Goal: Communication & Community: Connect with others

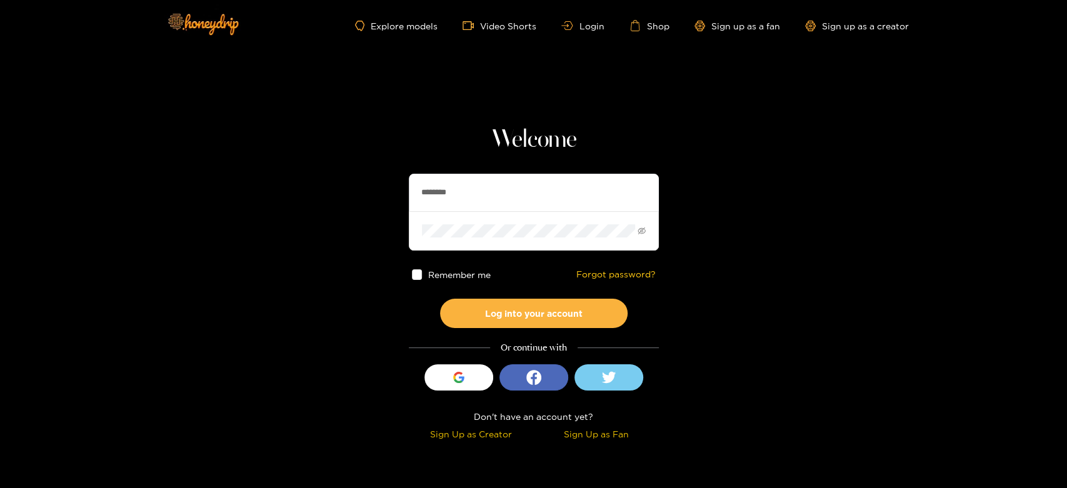
drag, startPoint x: 460, startPoint y: 181, endPoint x: 360, endPoint y: 191, distance: 99.9
click at [360, 191] on section "Welcome ******** Remember me Forgot password? Log into your account Or continue…" at bounding box center [533, 222] width 1067 height 444
paste input "*****"
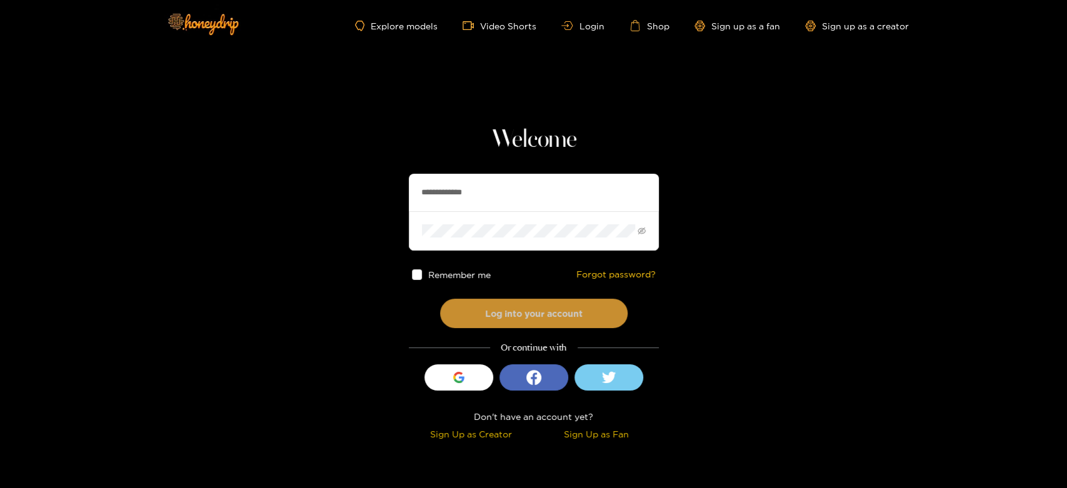
type input "**********"
click at [504, 300] on button "Log into your account" at bounding box center [534, 313] width 188 height 29
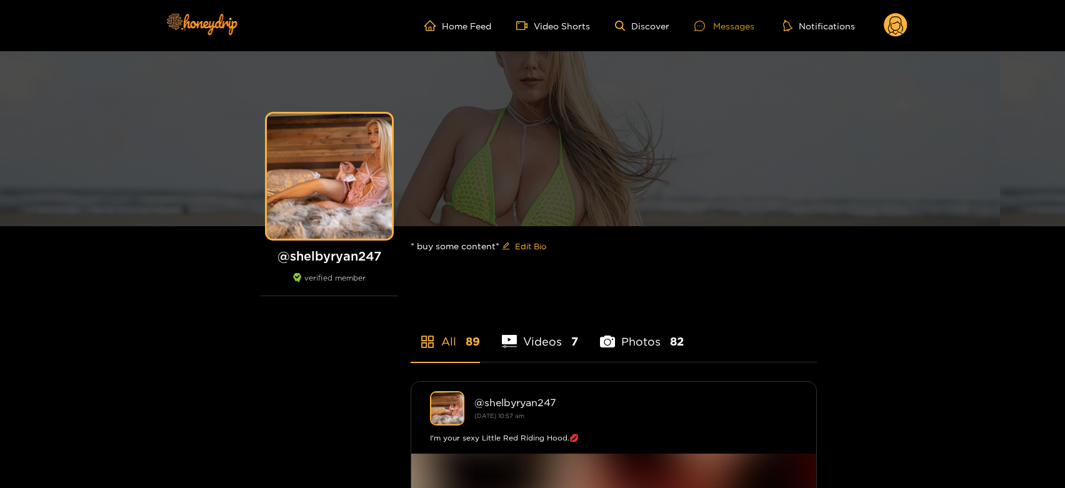
click at [703, 23] on icon at bounding box center [700, 26] width 11 height 11
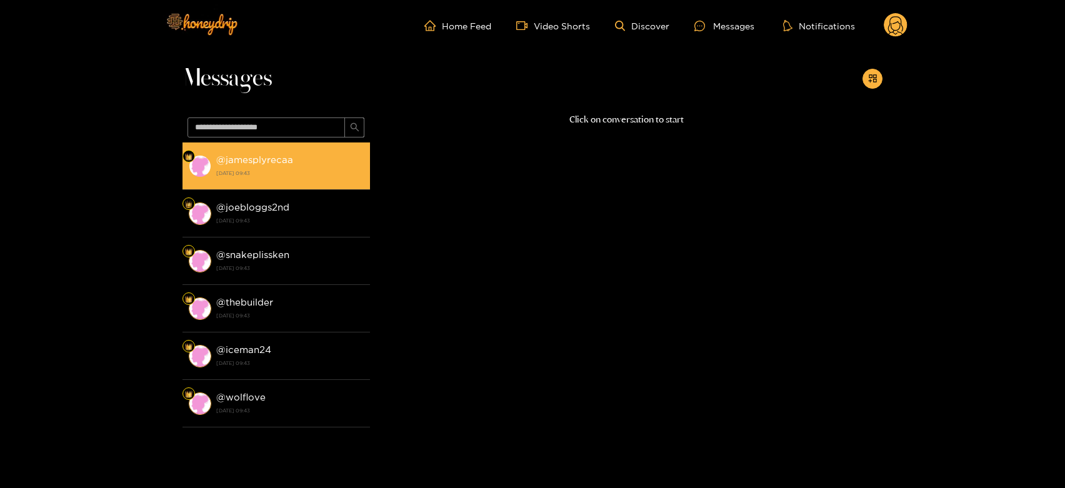
click at [230, 165] on div "@ jamesplyrecaa 14 August 2025 09:43" at bounding box center [290, 166] width 148 height 28
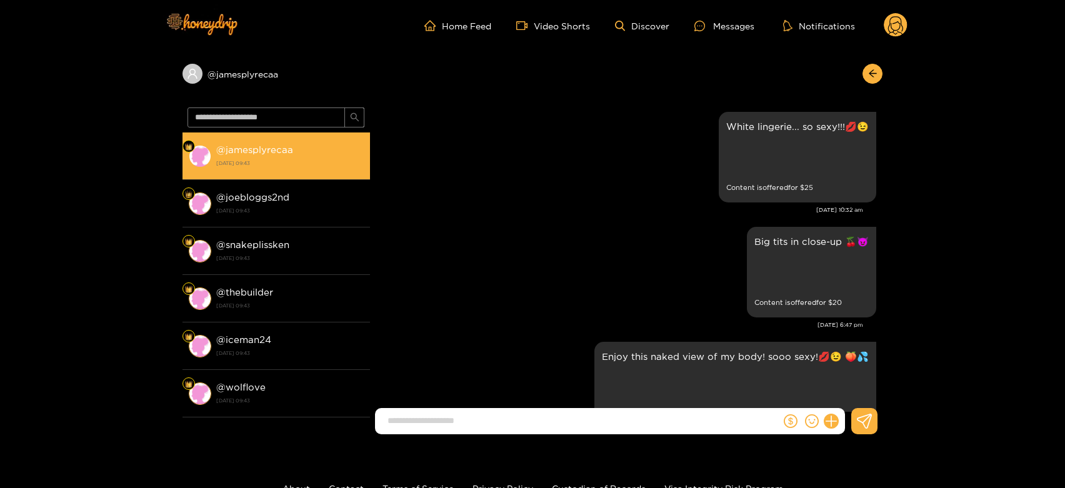
scroll to position [2746, 0]
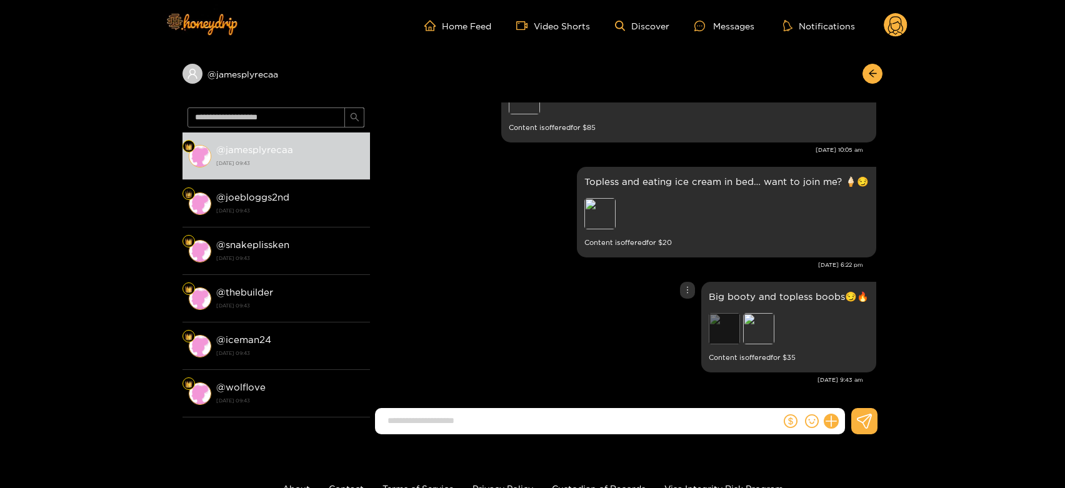
click at [731, 331] on div "Preview" at bounding box center [724, 328] width 31 height 31
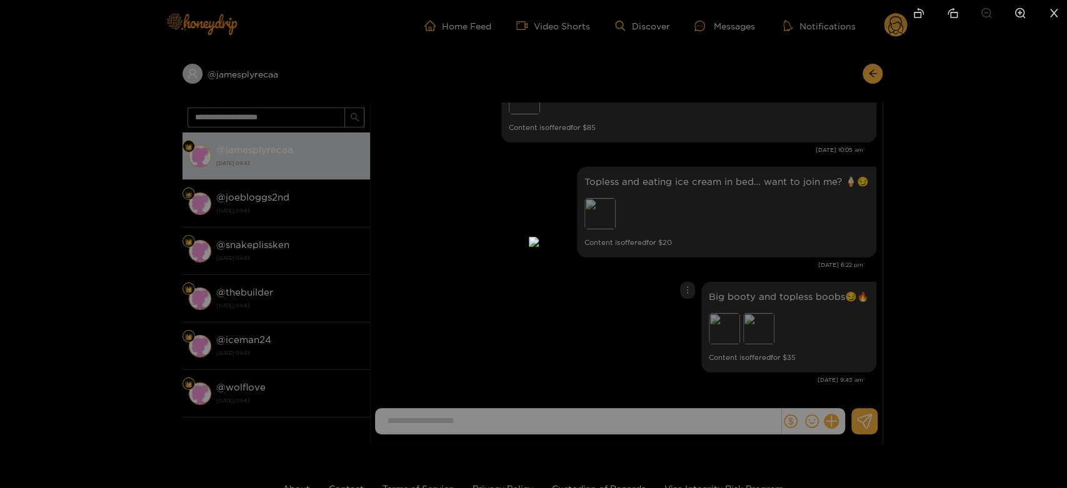
click at [795, 243] on div at bounding box center [533, 244] width 1067 height 488
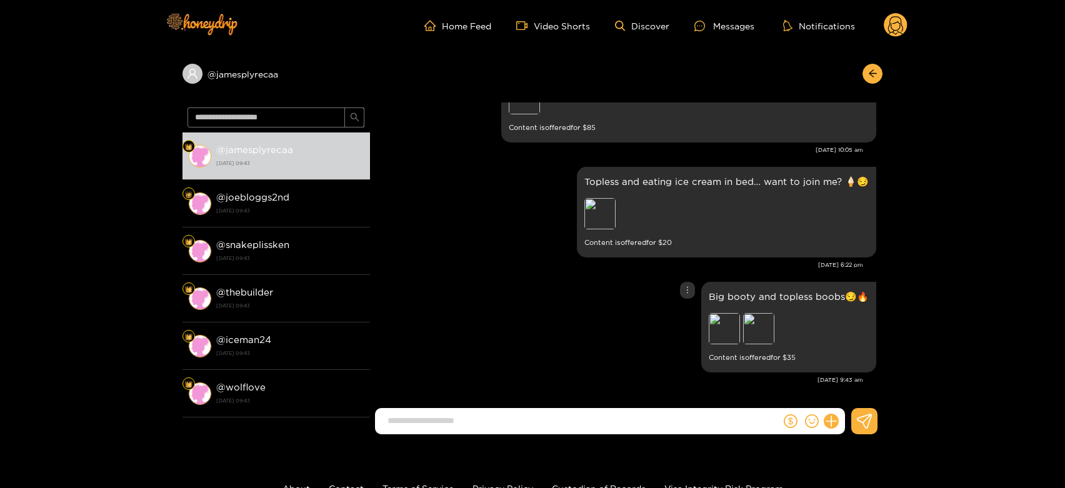
click at [726, 327] on div "Preview" at bounding box center [724, 328] width 31 height 31
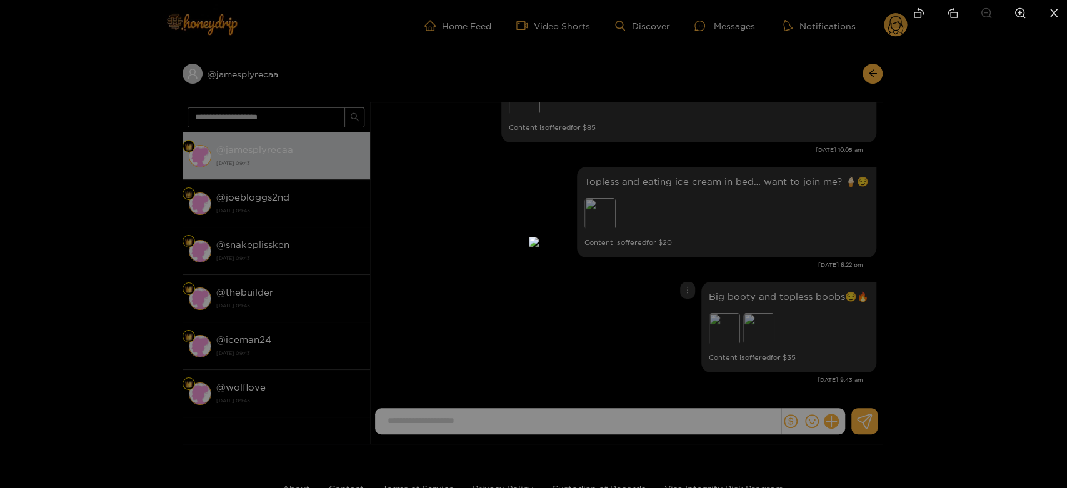
click at [743, 314] on div at bounding box center [533, 244] width 1067 height 488
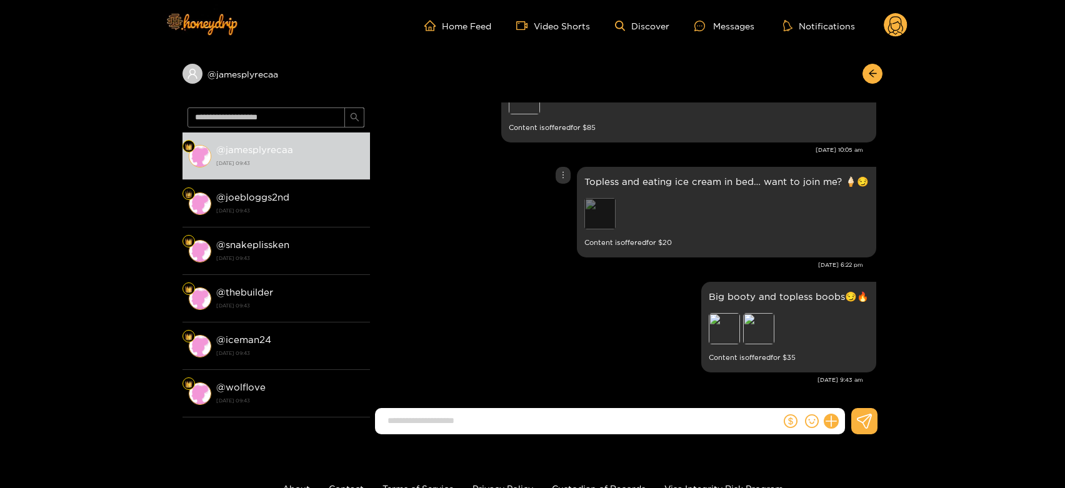
click at [610, 219] on div "Preview" at bounding box center [600, 213] width 31 height 31
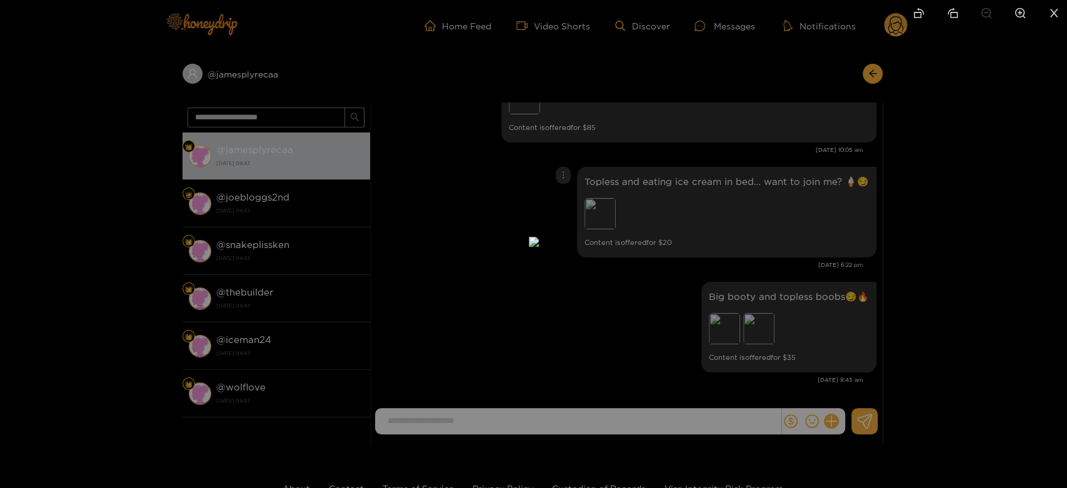
click at [703, 226] on div at bounding box center [533, 244] width 1067 height 488
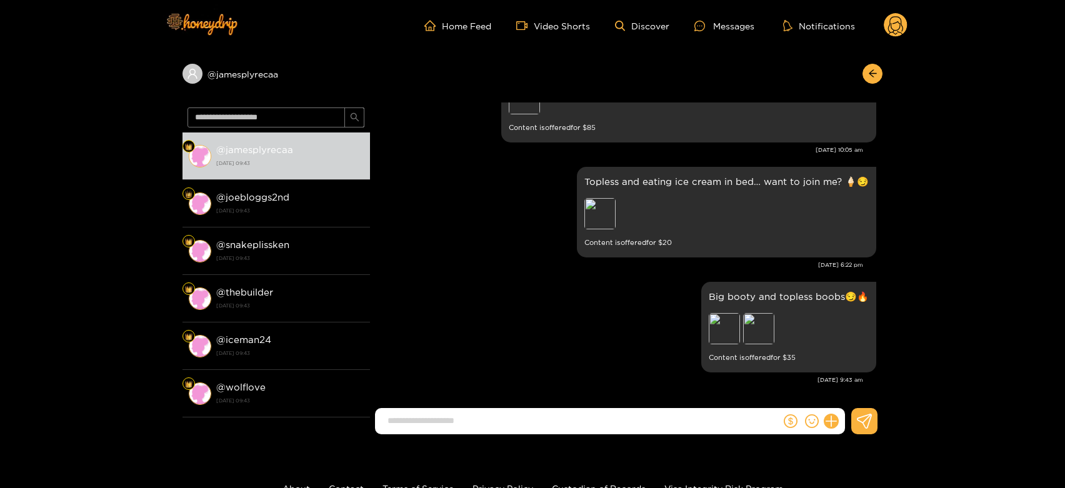
drag, startPoint x: 1058, startPoint y: 211, endPoint x: 996, endPoint y: 209, distance: 62.5
click at [1058, 211] on div "@ jamesplyrecaa @ jamesplyrecaa 14 August 2025 09:43 @ joebloggs2nd 14 August 2…" at bounding box center [532, 247] width 1065 height 393
click at [755, 321] on div "Preview" at bounding box center [758, 328] width 31 height 31
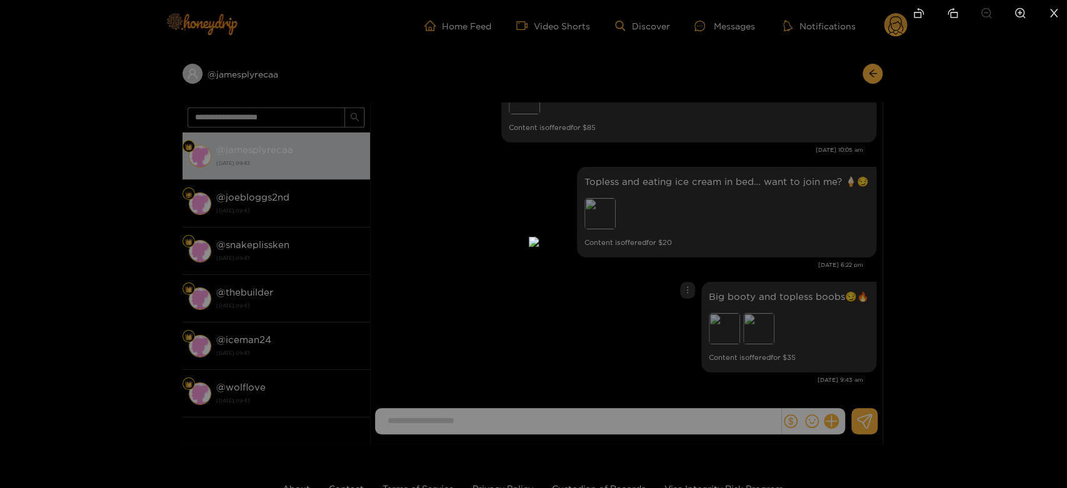
click at [856, 329] on div at bounding box center [533, 244] width 1067 height 488
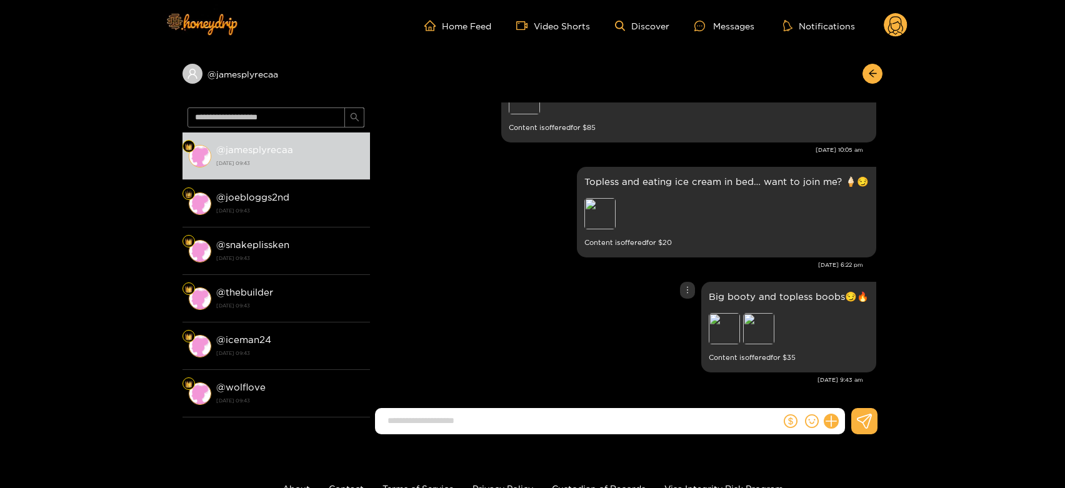
scroll to position [2676, 0]
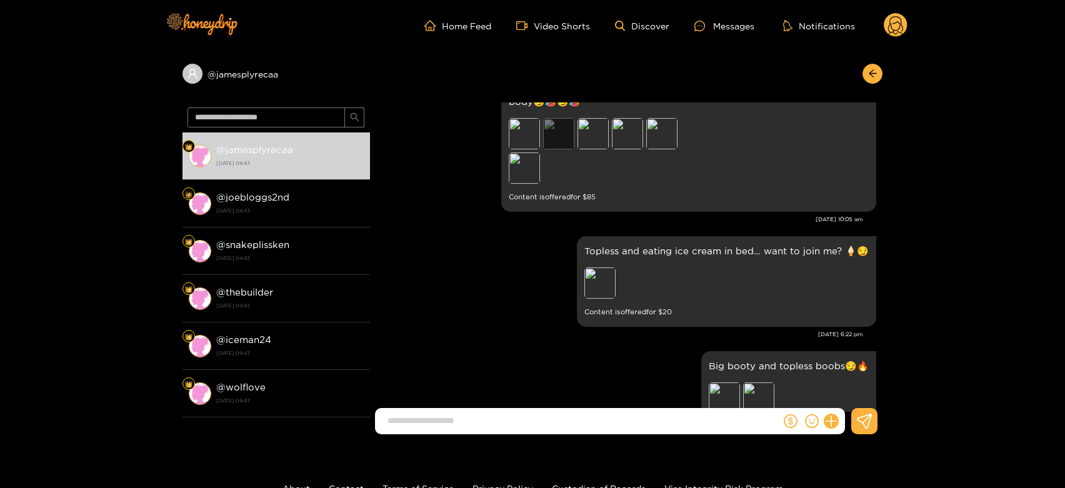
click at [563, 125] on div "Preview" at bounding box center [558, 133] width 31 height 31
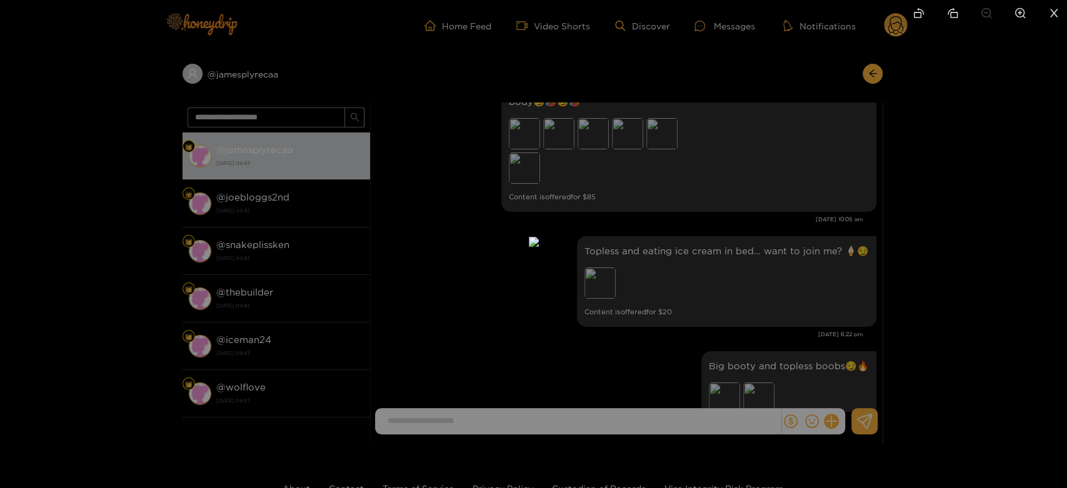
click at [805, 227] on div at bounding box center [533, 244] width 1067 height 488
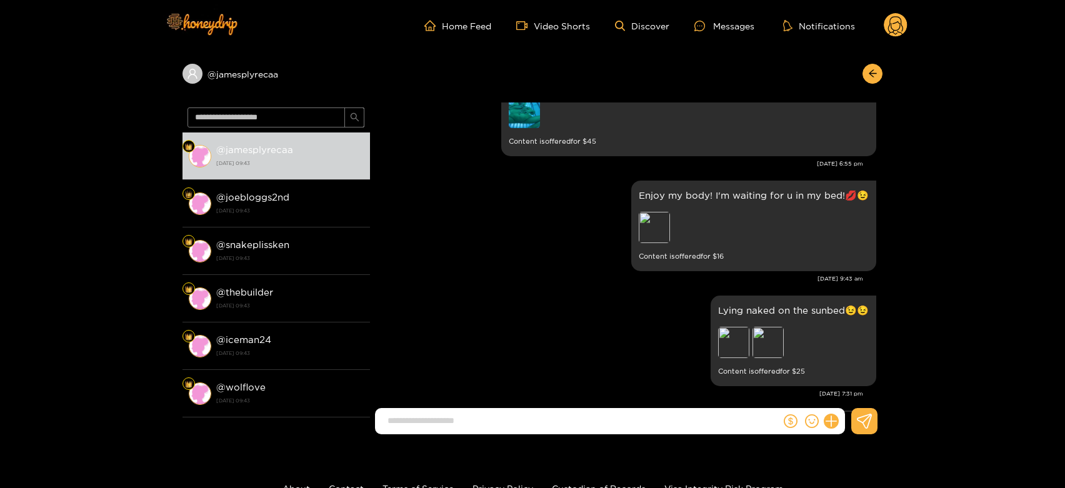
scroll to position [2329, 0]
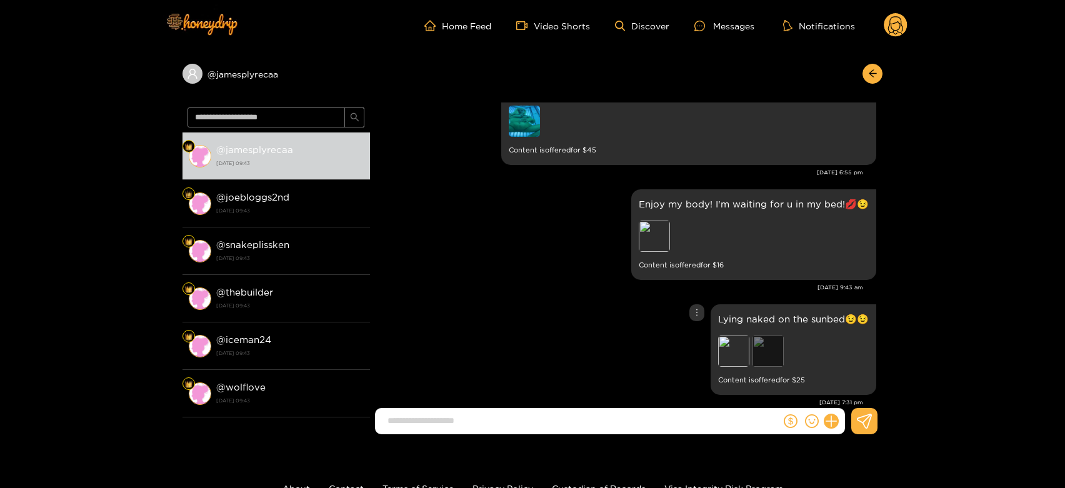
click at [760, 341] on div "Preview" at bounding box center [768, 351] width 31 height 31
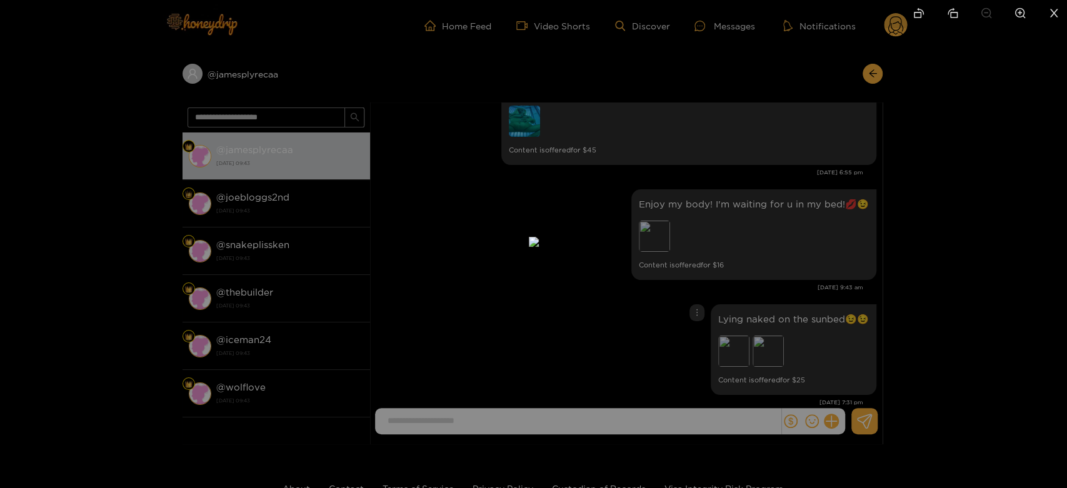
click at [808, 334] on div at bounding box center [533, 244] width 1067 height 488
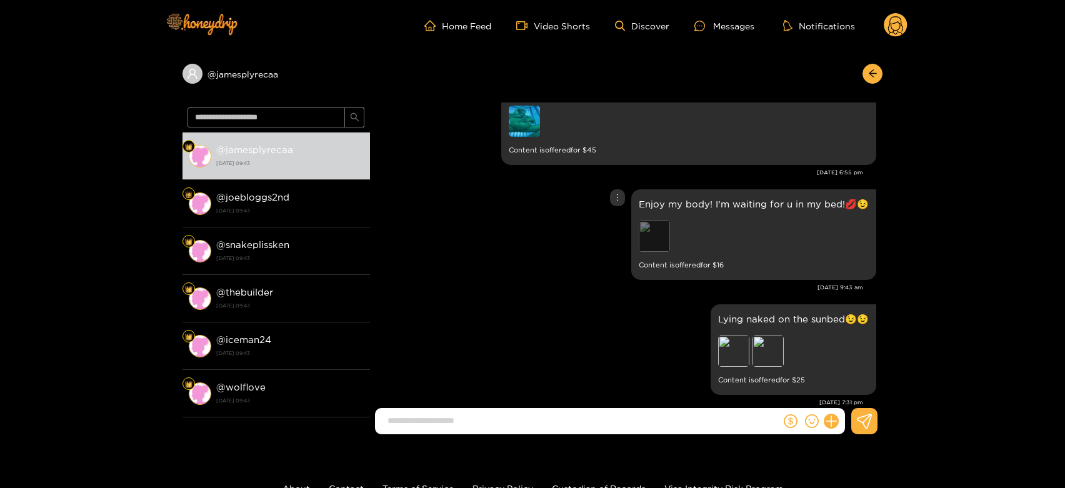
click at [651, 228] on div "Preview" at bounding box center [654, 236] width 31 height 31
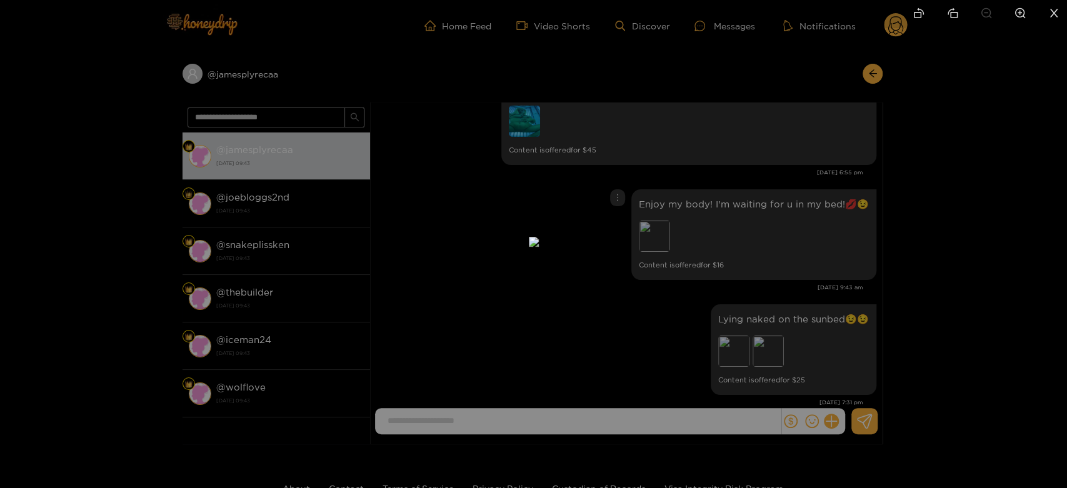
click at [734, 263] on div at bounding box center [533, 244] width 1067 height 488
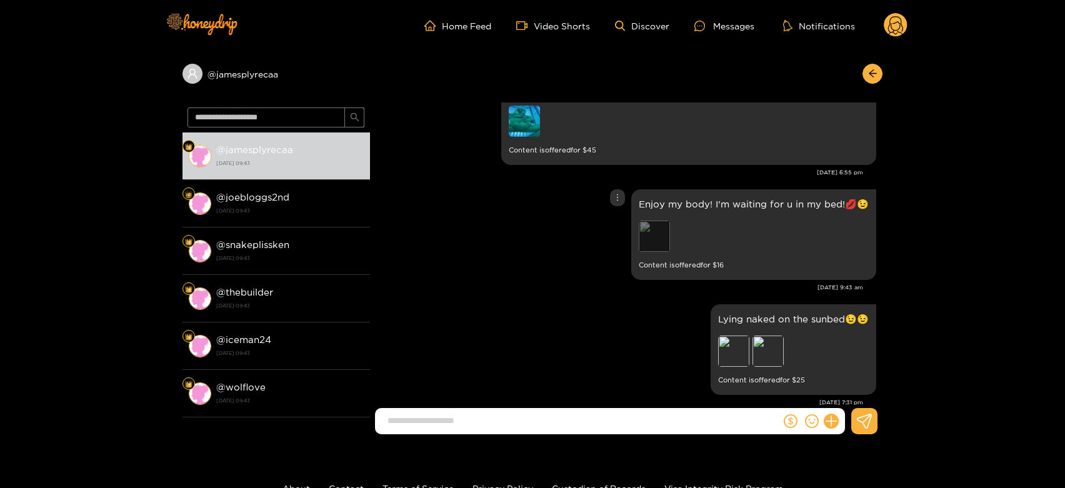
click at [660, 239] on div "Preview" at bounding box center [654, 236] width 31 height 31
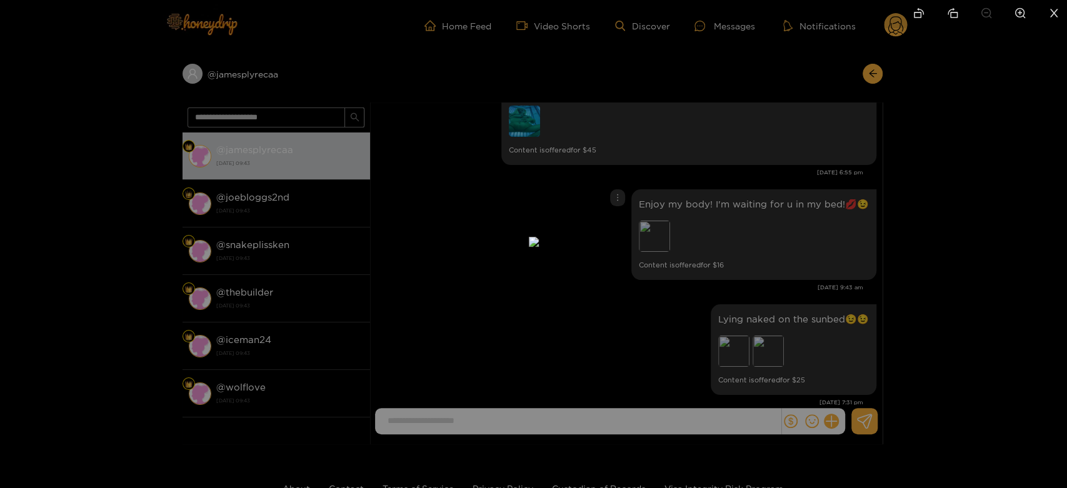
click at [539, 247] on img at bounding box center [534, 242] width 10 height 10
click at [911, 251] on div at bounding box center [533, 244] width 1067 height 488
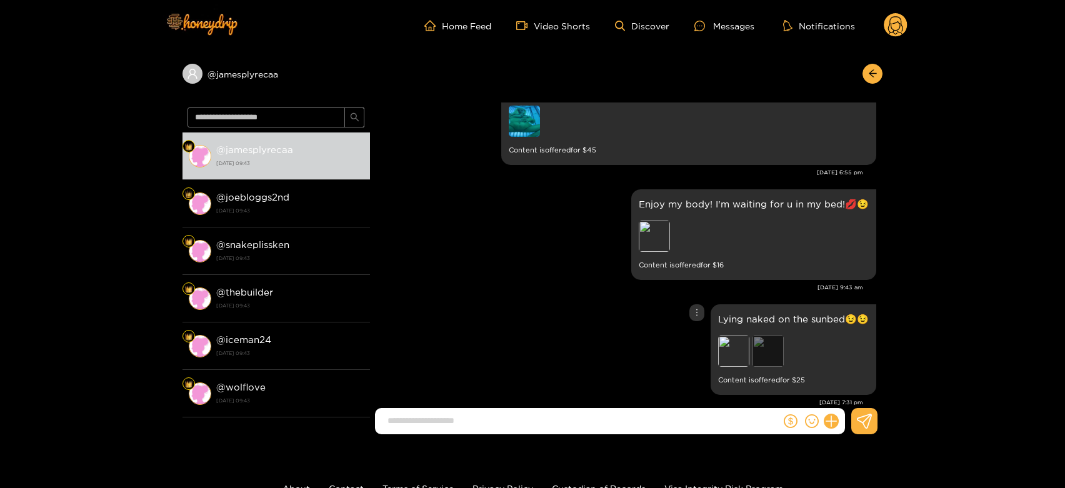
click at [753, 356] on div "Preview" at bounding box center [768, 351] width 31 height 31
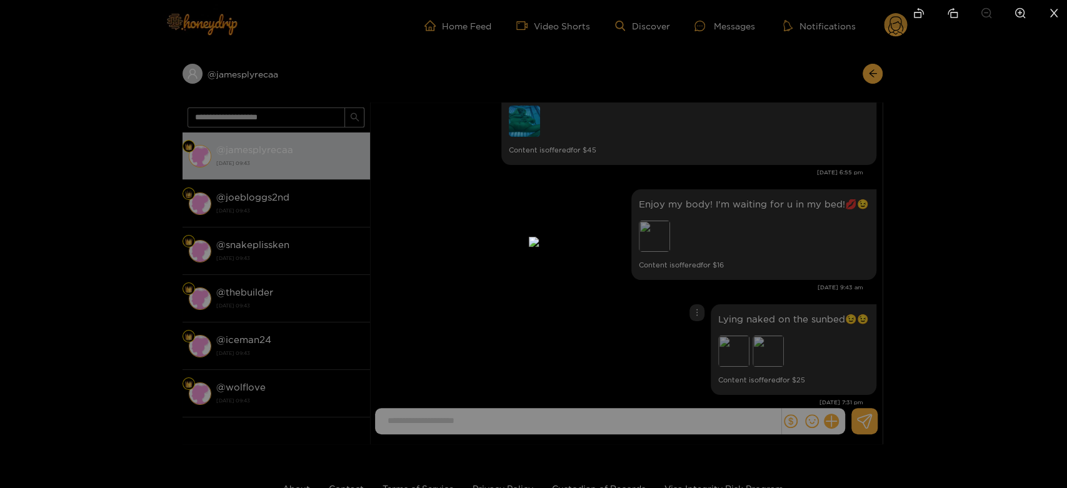
click at [809, 329] on div at bounding box center [533, 244] width 1067 height 488
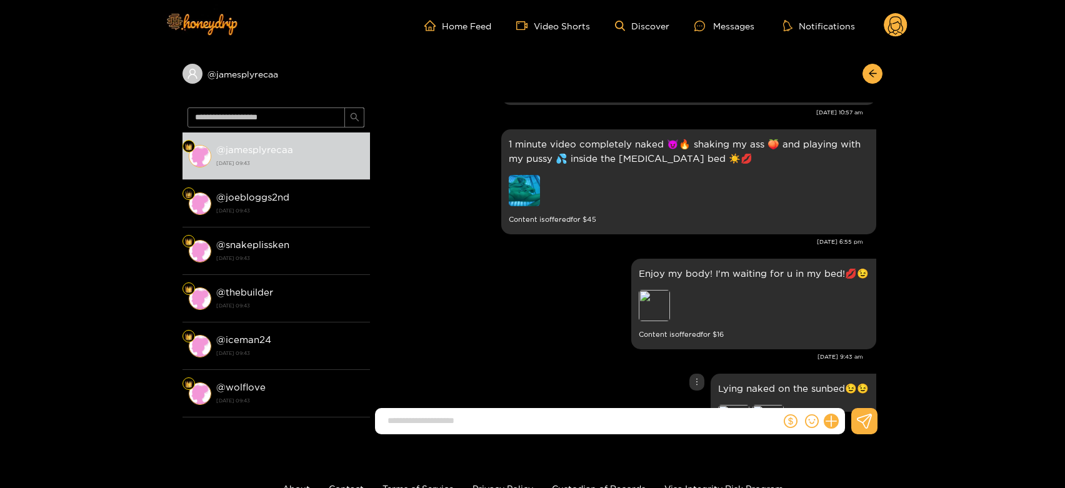
scroll to position [2191, 0]
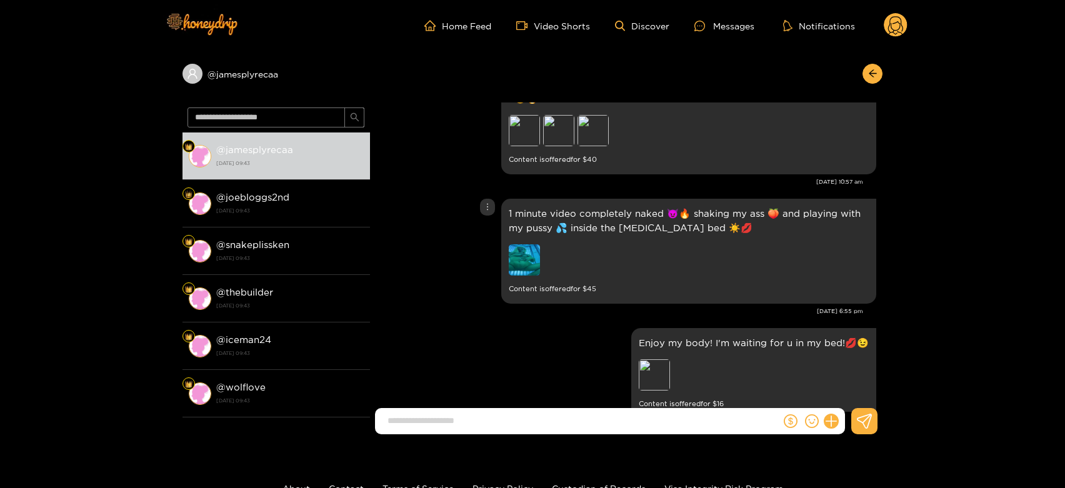
click at [520, 257] on img at bounding box center [524, 259] width 31 height 31
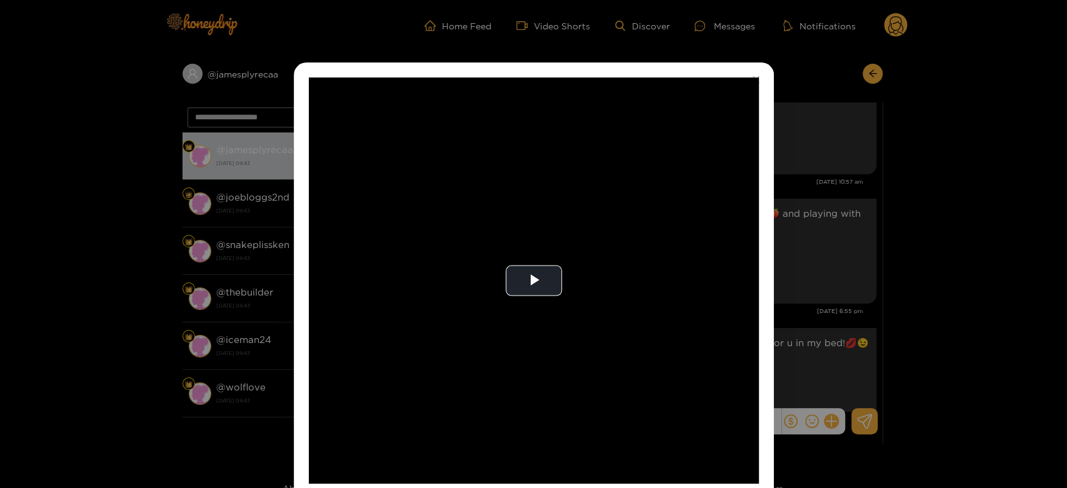
click at [520, 257] on video "Video Player" at bounding box center [534, 281] width 450 height 406
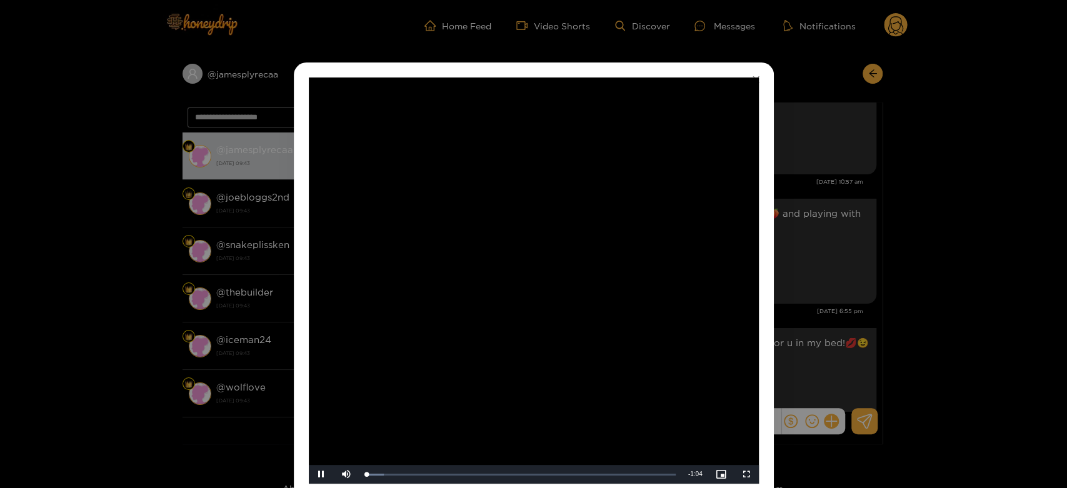
click at [520, 257] on video "Video Player" at bounding box center [534, 281] width 450 height 406
click at [788, 308] on div "**********" at bounding box center [533, 244] width 1067 height 488
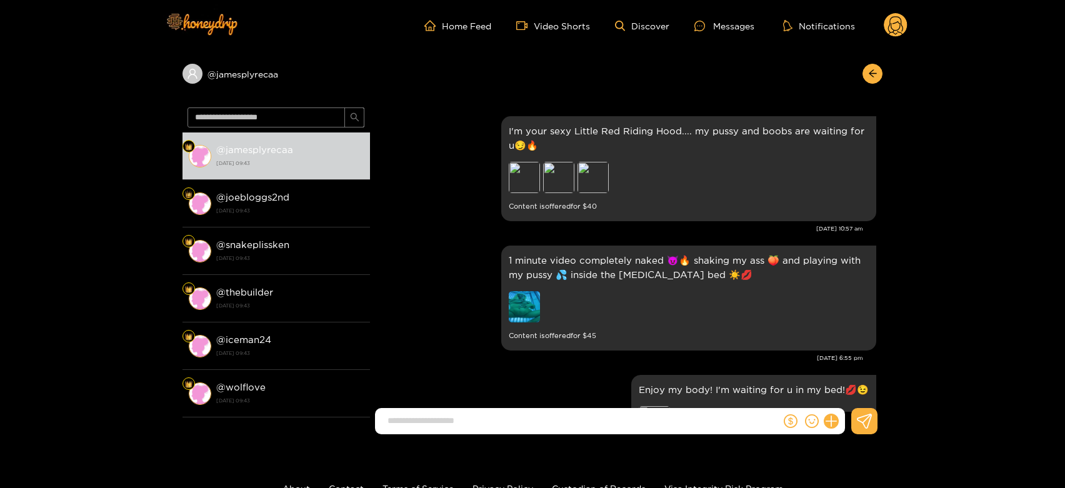
scroll to position [2121, 0]
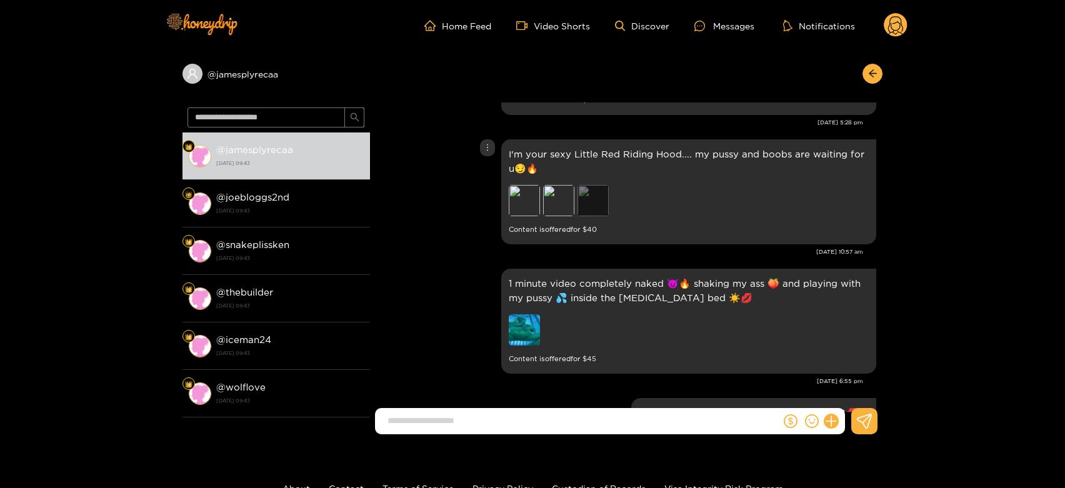
click at [590, 204] on div "Preview" at bounding box center [593, 200] width 31 height 31
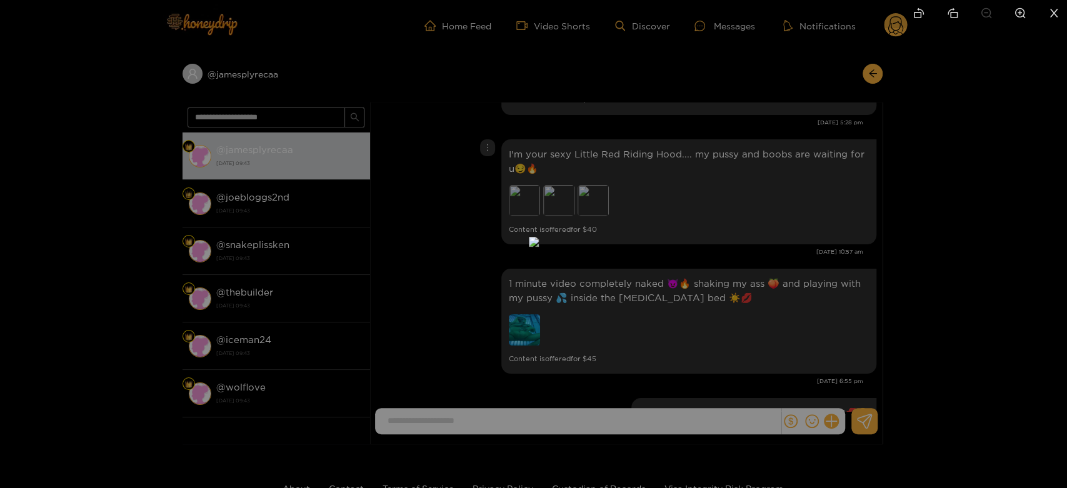
click at [813, 198] on div at bounding box center [533, 244] width 1067 height 488
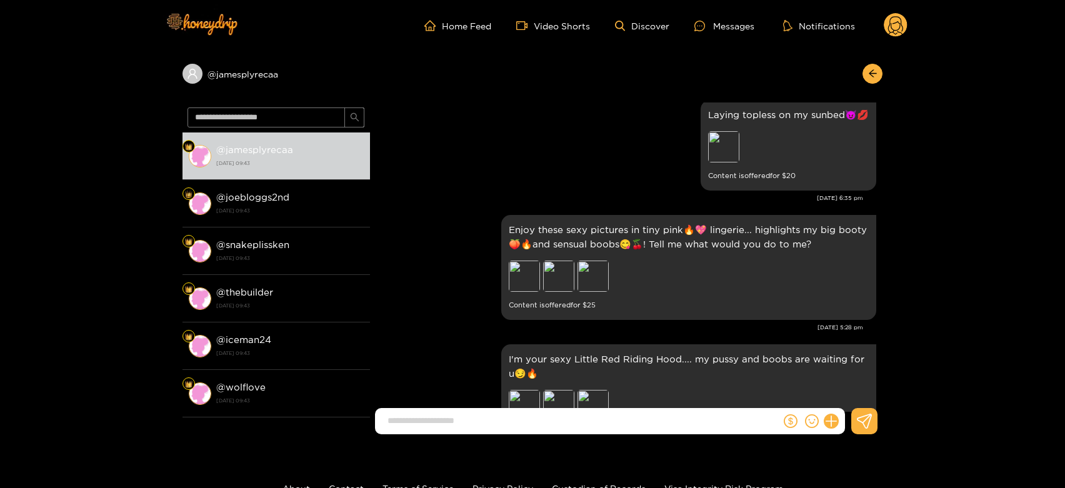
scroll to position [1912, 0]
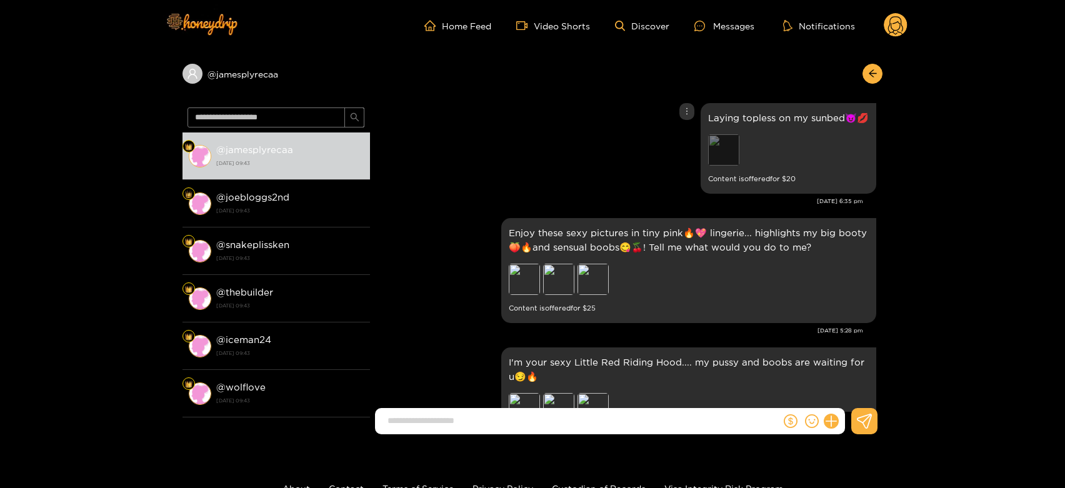
click at [722, 145] on div "Preview" at bounding box center [723, 149] width 31 height 31
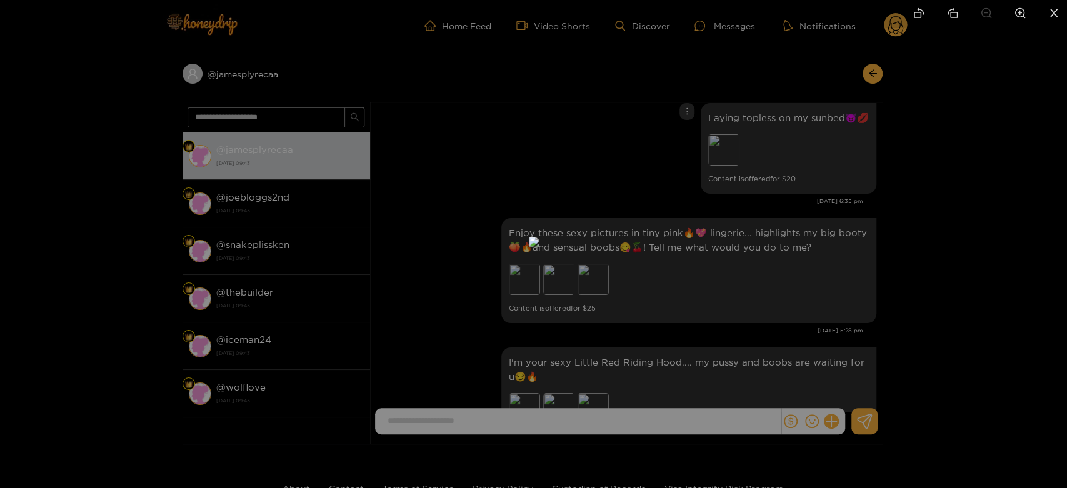
click at [746, 238] on div at bounding box center [533, 244] width 1067 height 488
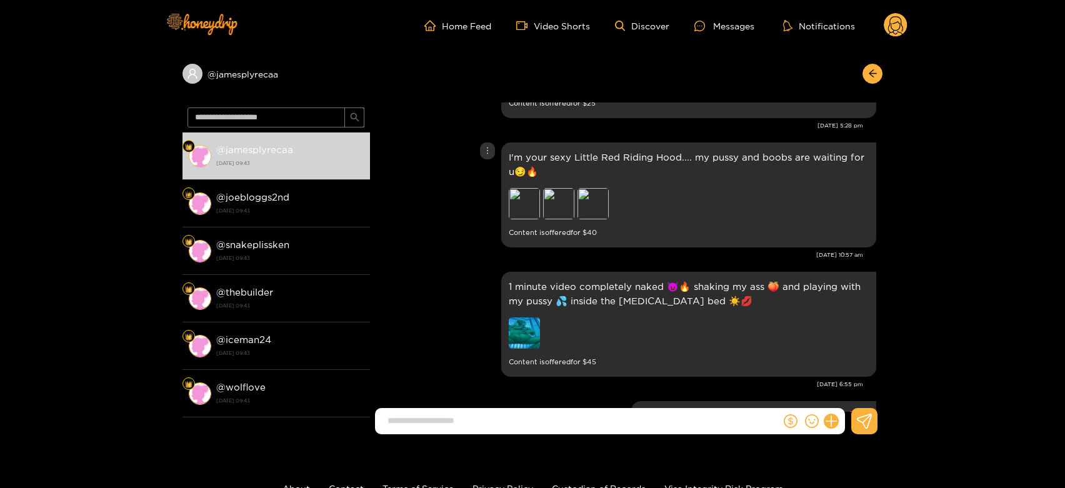
scroll to position [2121, 0]
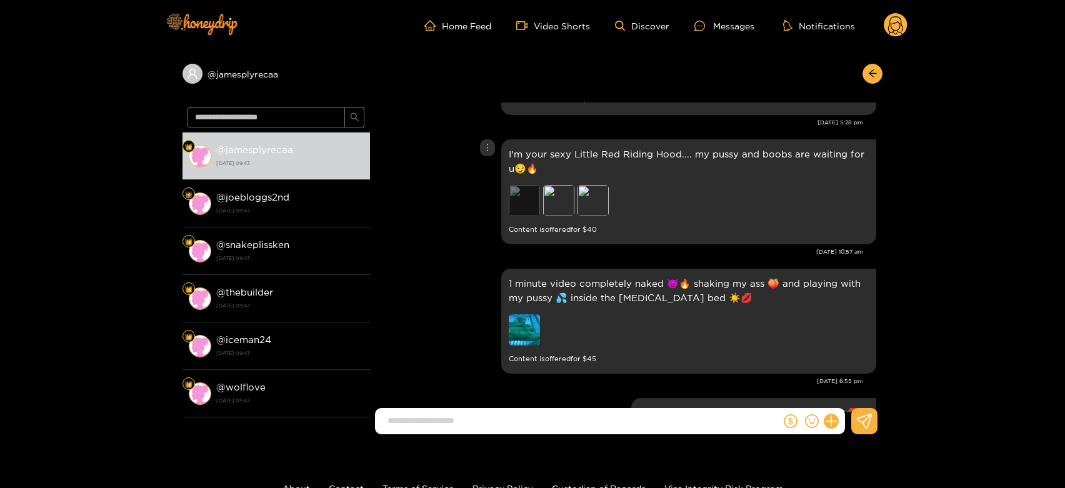
click at [517, 194] on div "Preview" at bounding box center [524, 200] width 31 height 31
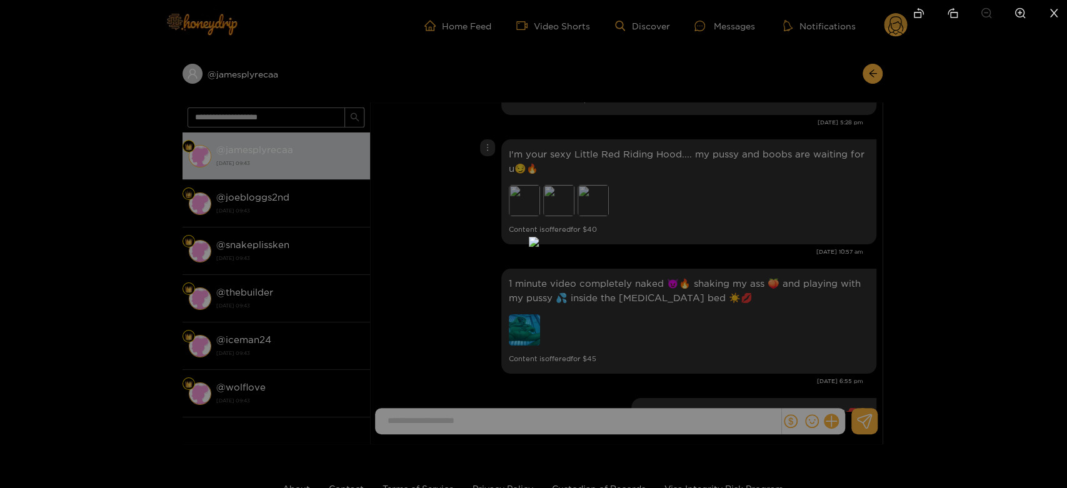
click at [758, 211] on div at bounding box center [533, 244] width 1067 height 488
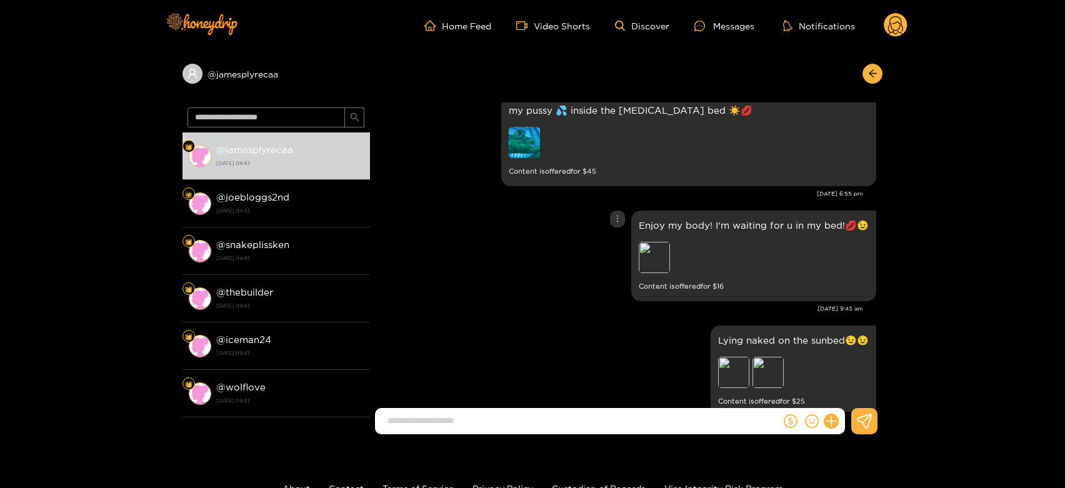
scroll to position [2329, 0]
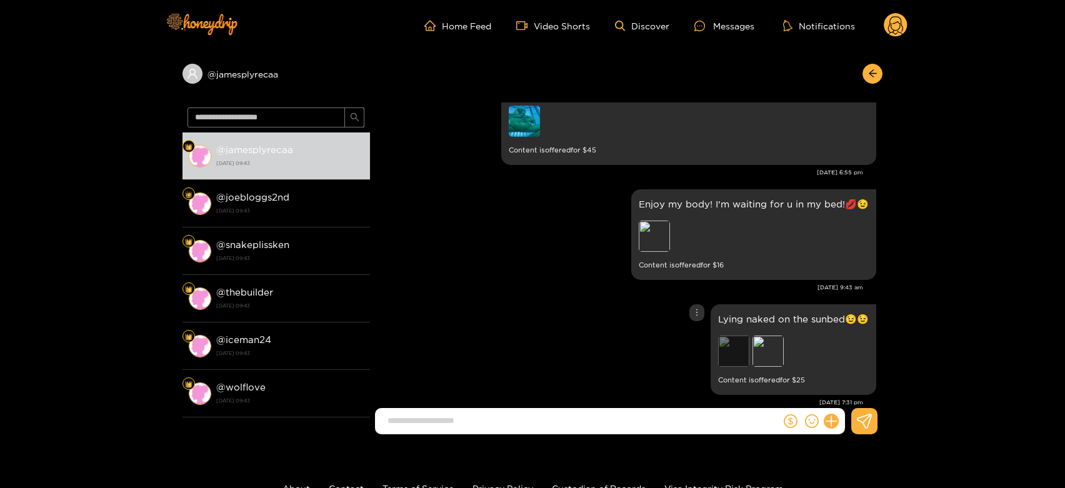
click at [734, 344] on div "Preview" at bounding box center [733, 351] width 31 height 31
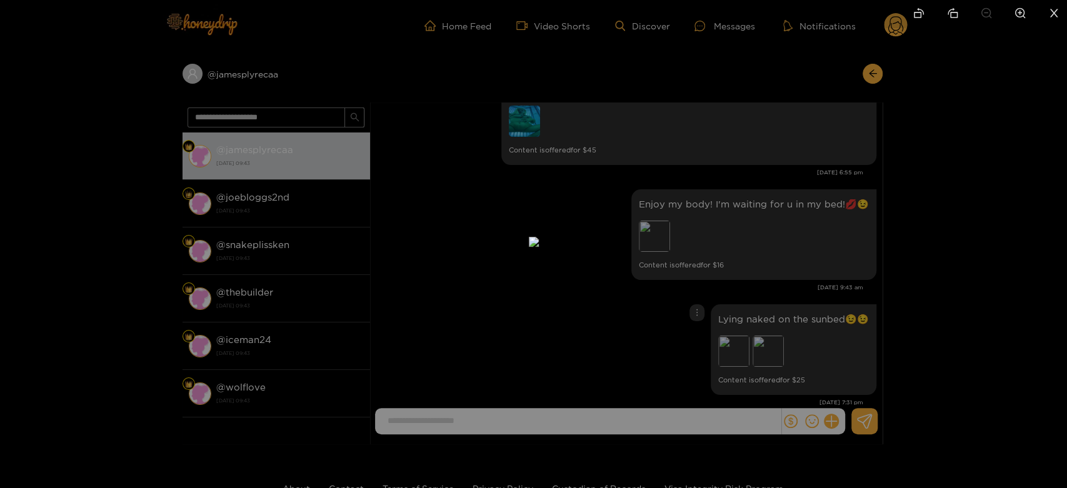
click at [804, 309] on div at bounding box center [533, 244] width 1067 height 488
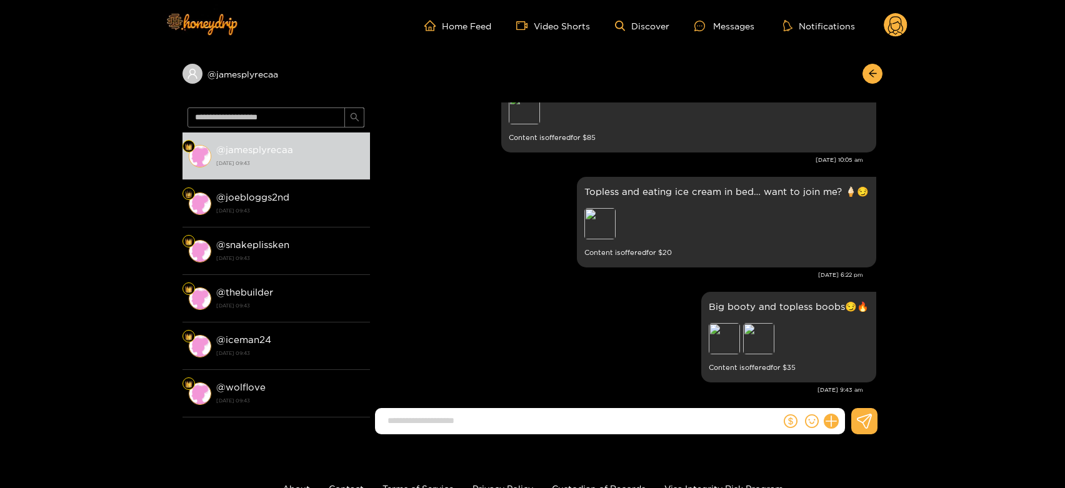
scroll to position [2746, 0]
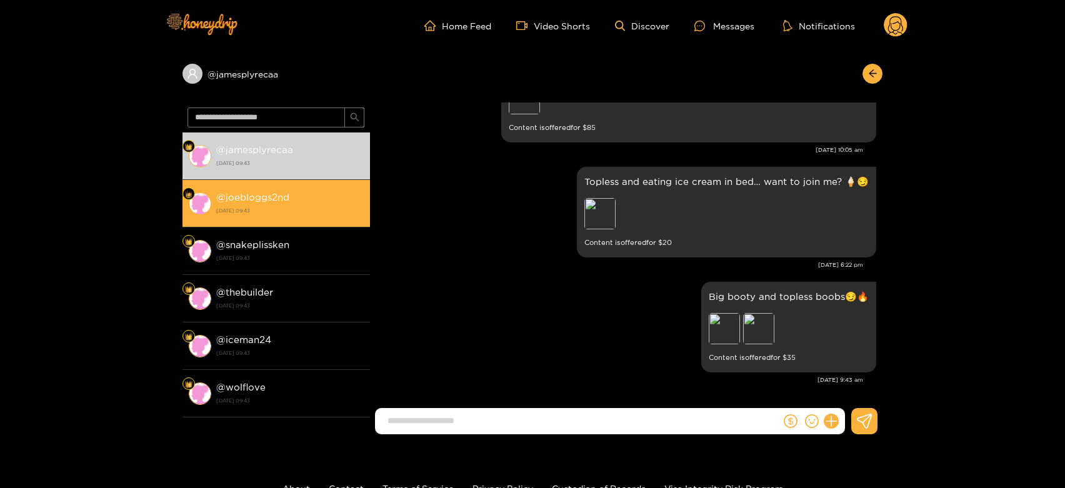
click at [338, 189] on div "@ joebloggs2nd 14 August 2025 09:43" at bounding box center [290, 203] width 148 height 28
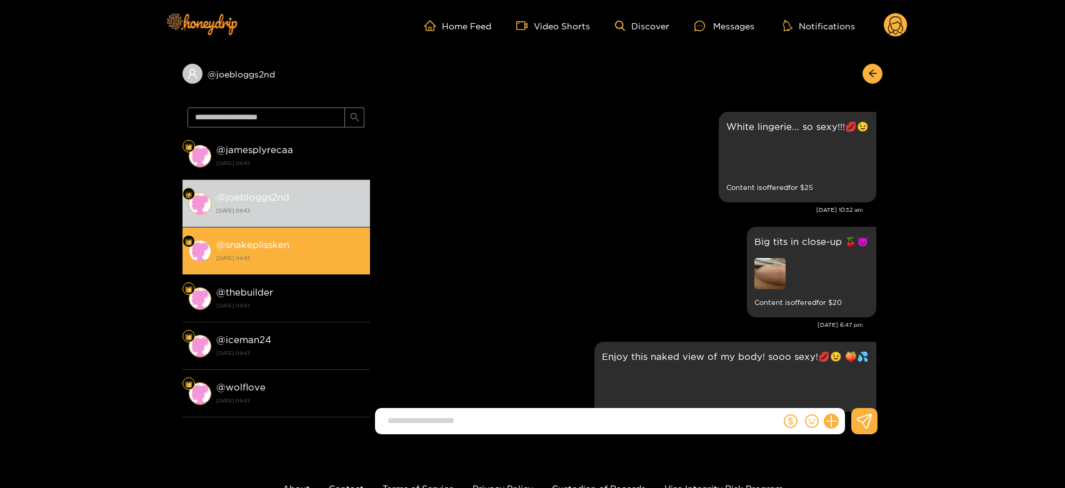
scroll to position [2746, 0]
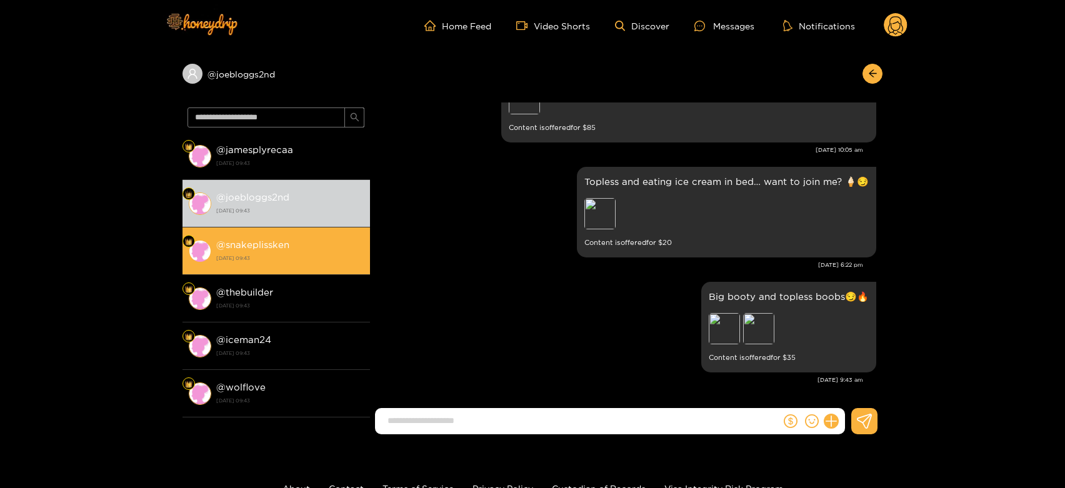
click at [298, 257] on strong "14 August 2025 09:43" at bounding box center [290, 258] width 148 height 11
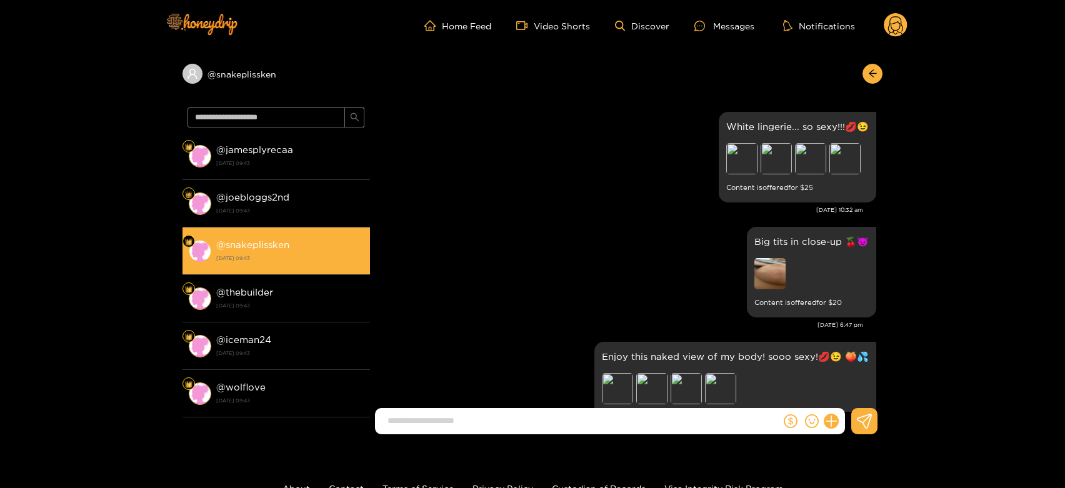
scroll to position [2746, 0]
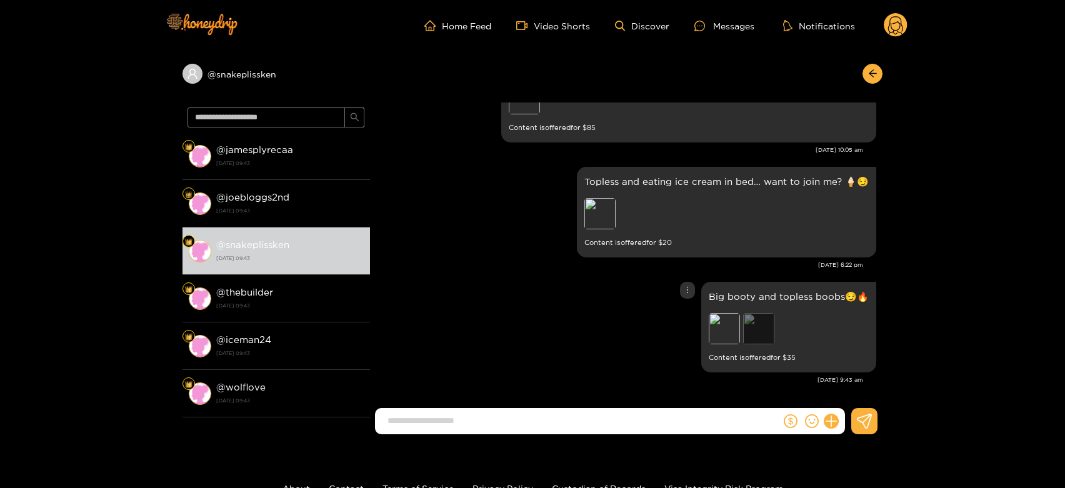
click at [770, 329] on div "Preview" at bounding box center [758, 328] width 31 height 31
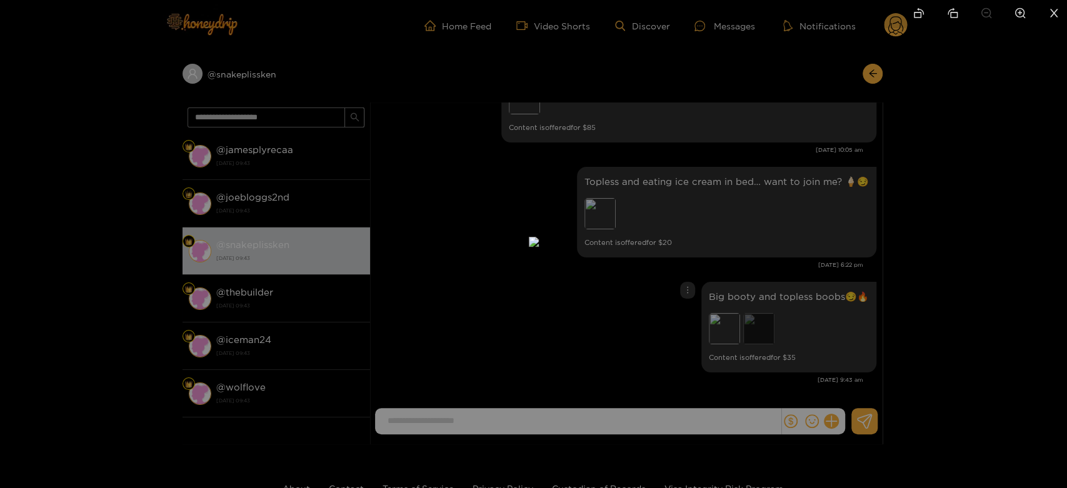
click at [770, 329] on div at bounding box center [533, 244] width 1067 height 488
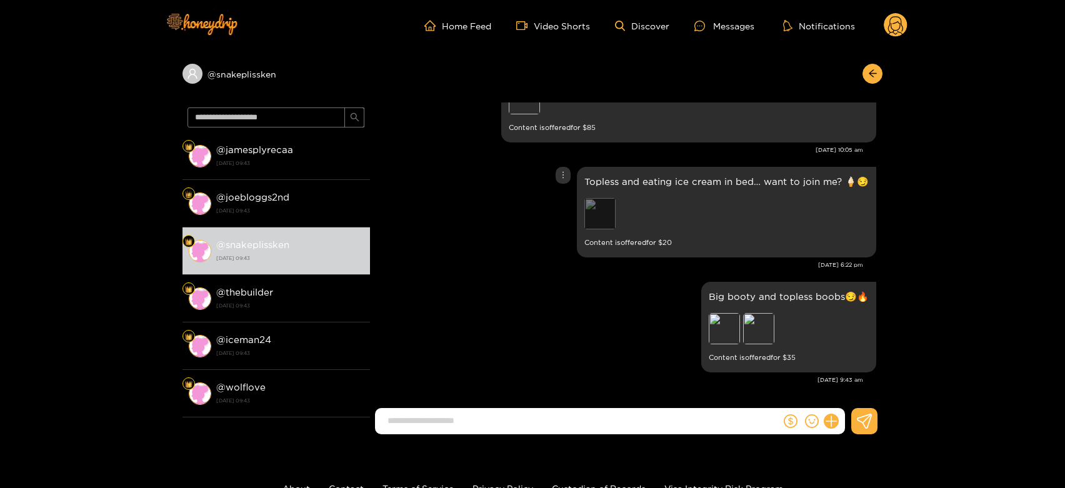
click at [610, 205] on div "Preview" at bounding box center [600, 213] width 31 height 31
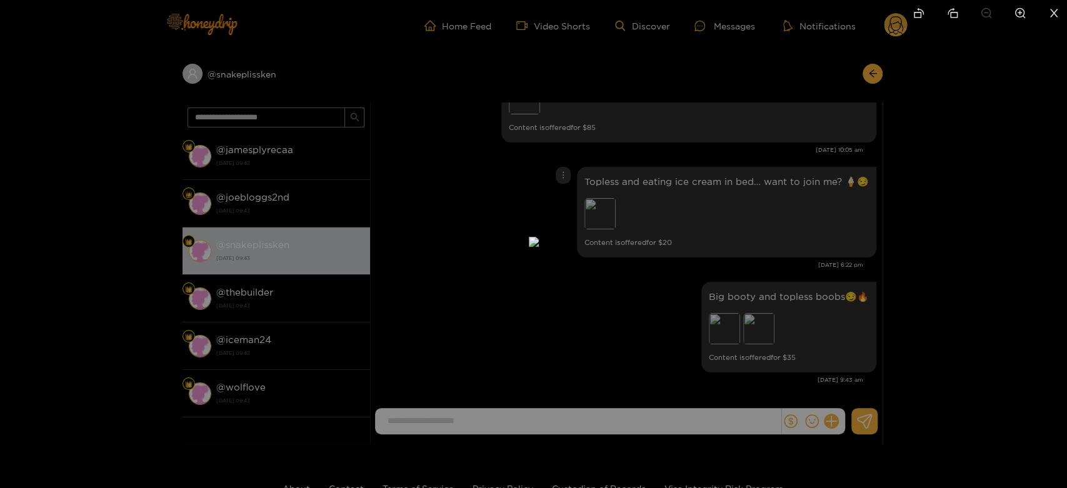
click at [710, 237] on div at bounding box center [533, 244] width 1067 height 488
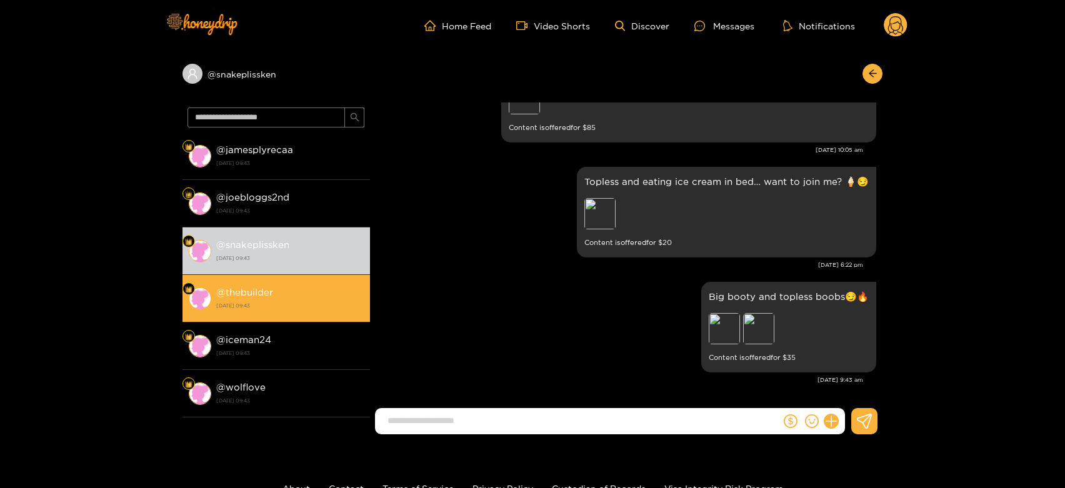
click at [236, 318] on li "@ thebuilder 14 August 2025 09:43" at bounding box center [277, 299] width 188 height 48
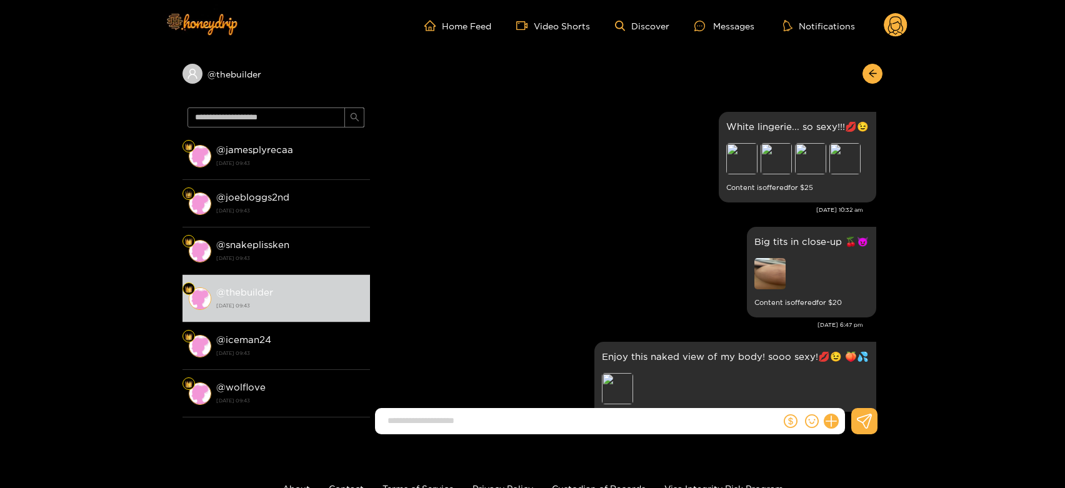
scroll to position [2746, 0]
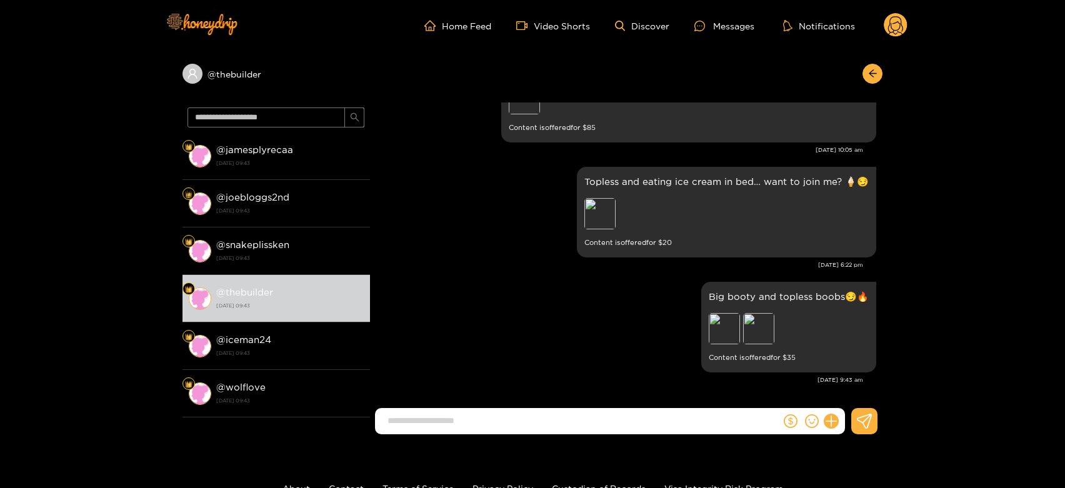
click at [903, 24] on circle at bounding box center [896, 25] width 24 height 24
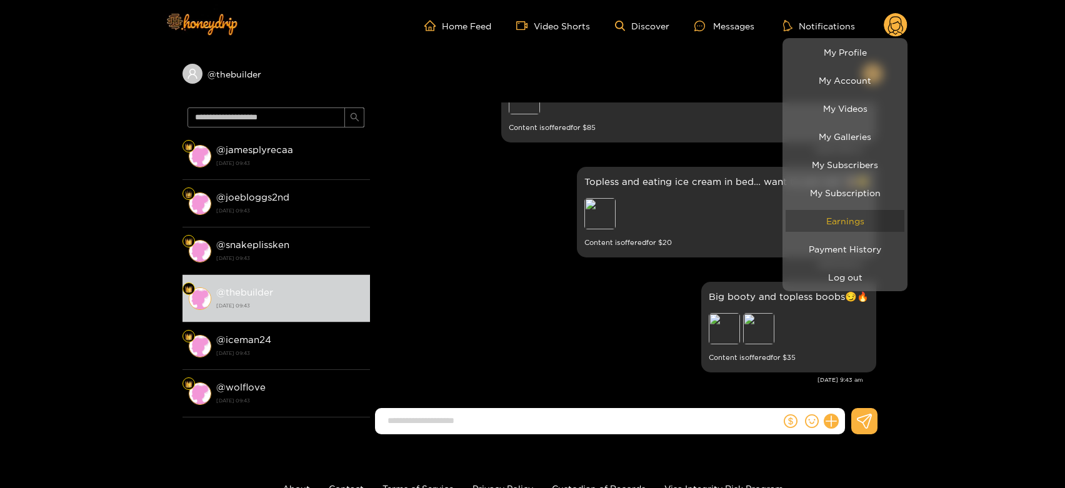
click at [797, 215] on link "Earnings" at bounding box center [845, 221] width 119 height 22
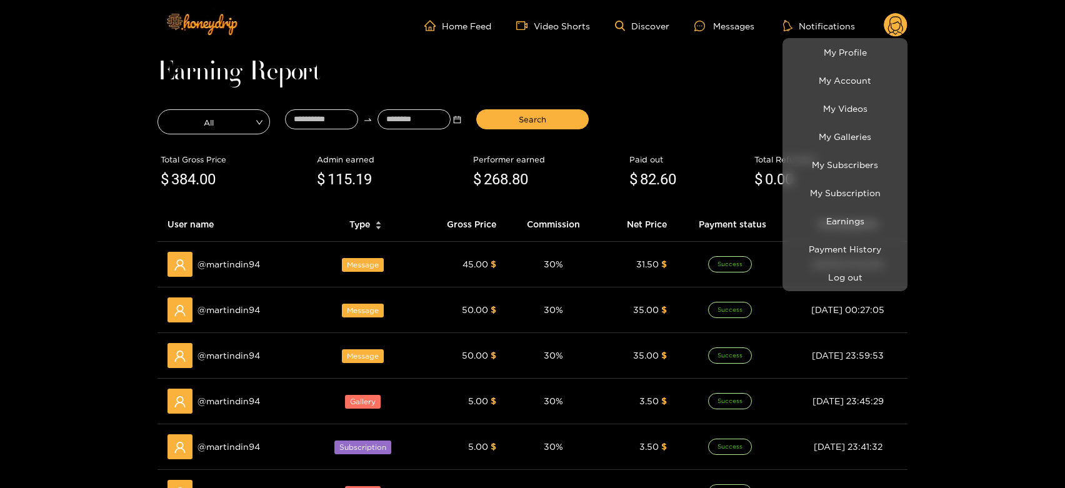
click at [237, 268] on div at bounding box center [532, 244] width 1065 height 488
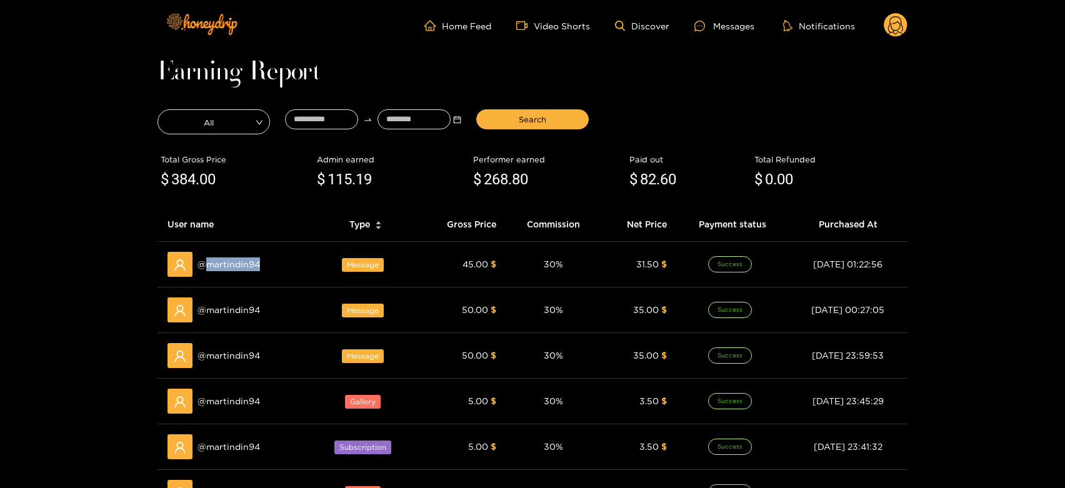
click at [237, 268] on span "@ martindin94" at bounding box center [229, 265] width 63 height 14
copy span "martindin94"
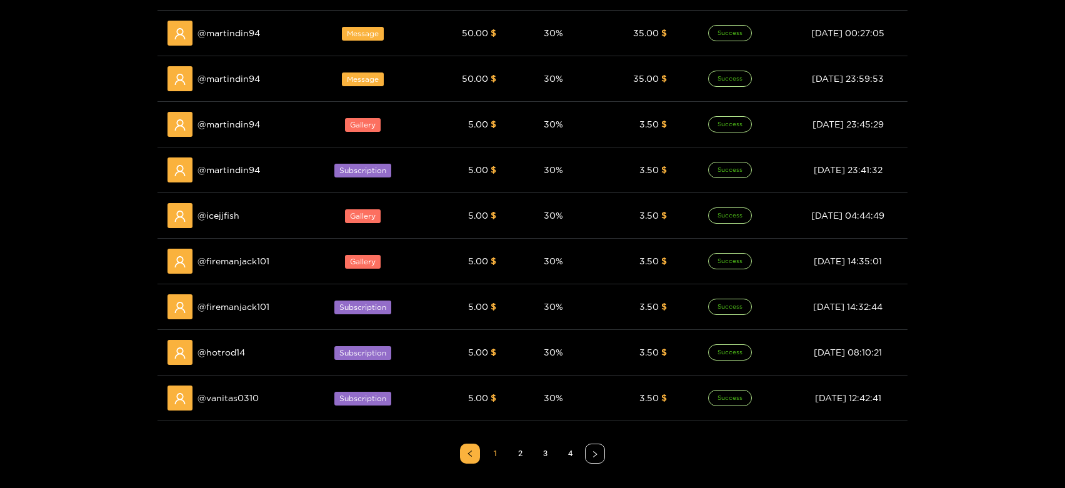
scroll to position [278, 0]
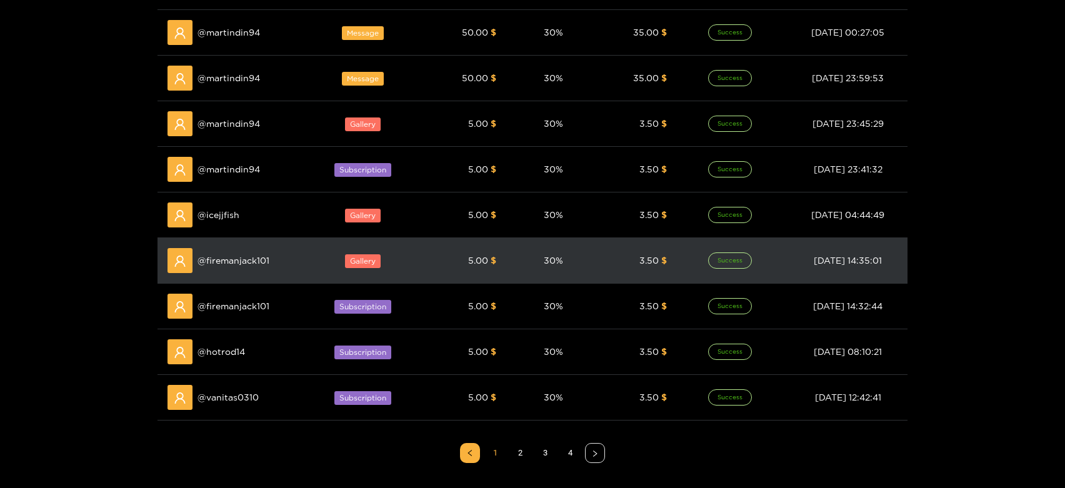
click at [237, 264] on span "@ firemanjack101" at bounding box center [234, 261] width 72 height 14
copy span "firemanjack101"
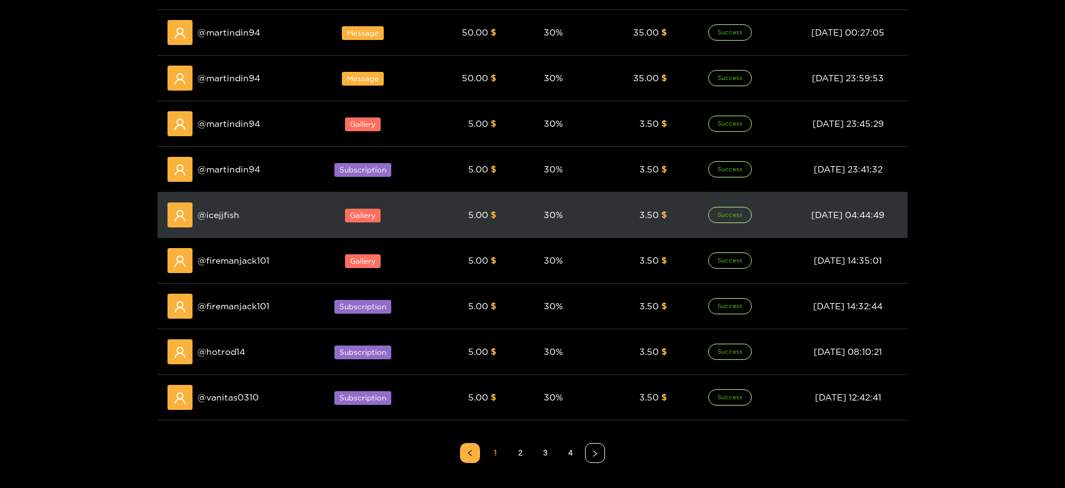
click at [220, 203] on div "@ icejjfish" at bounding box center [236, 215] width 136 height 25
copy span "icejjfish"
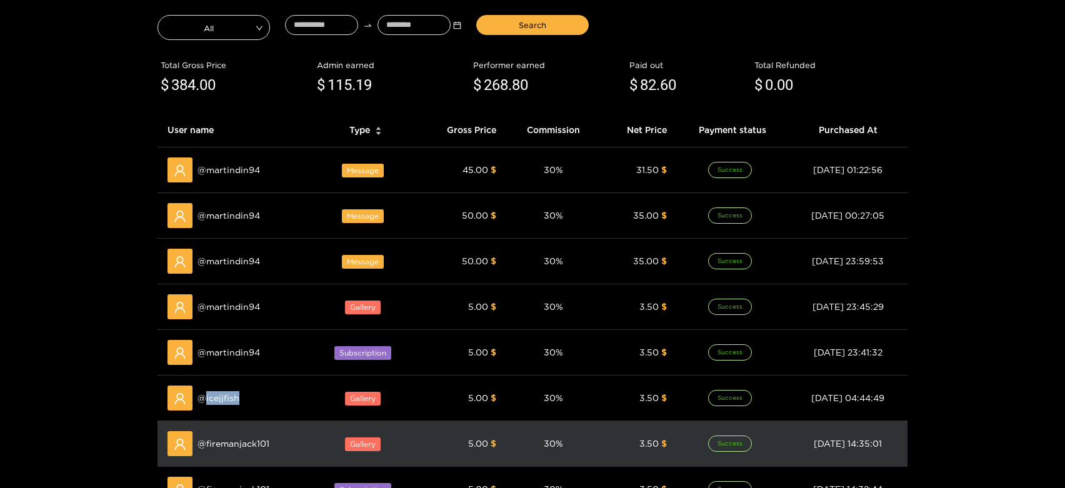
scroll to position [0, 0]
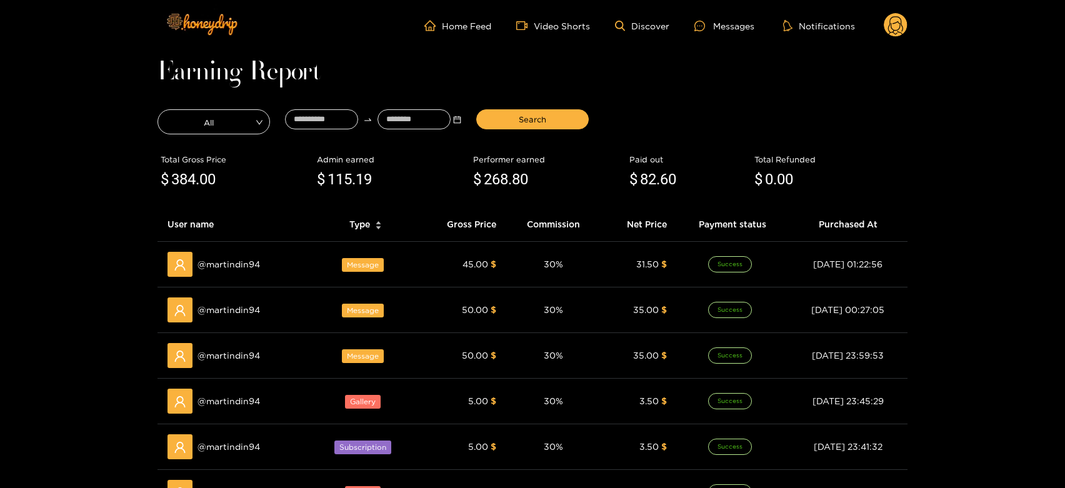
click at [750, 18] on ul "Home Feed Video Shorts Discover Messages Notifications" at bounding box center [665, 25] width 483 height 25
click at [740, 23] on div "Messages" at bounding box center [725, 26] width 60 height 14
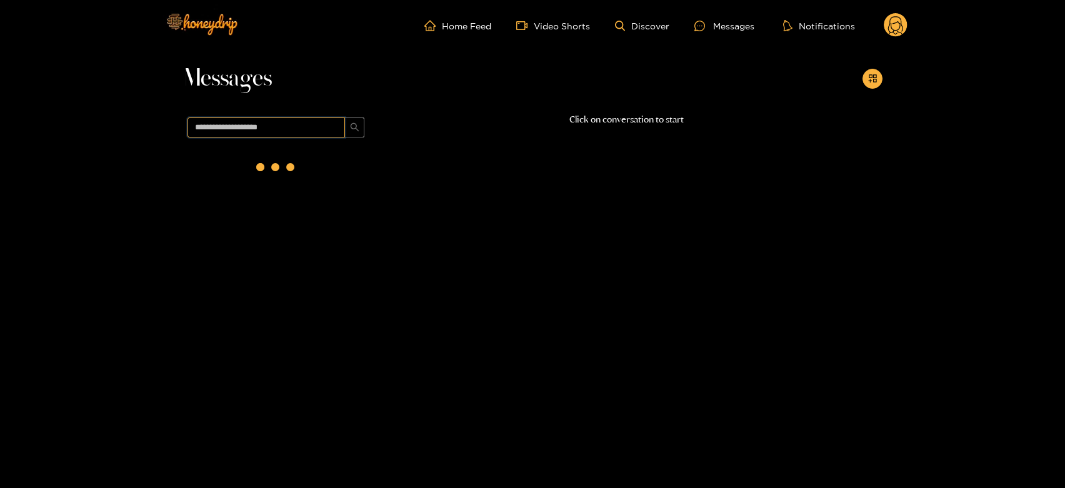
click at [304, 126] on input "text" at bounding box center [267, 128] width 158 height 20
paste input "*********"
click at [277, 124] on input "*********" at bounding box center [267, 128] width 158 height 20
paste input "*****"
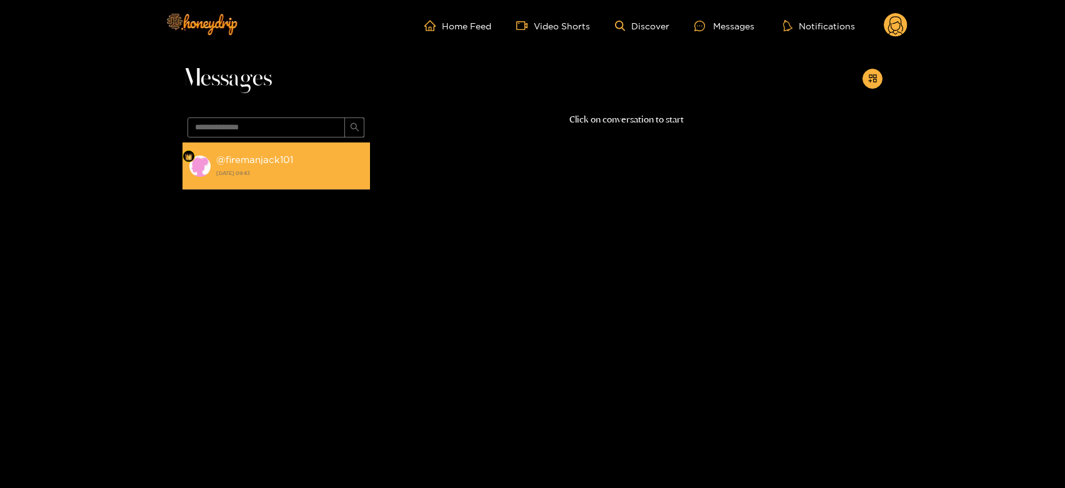
click at [266, 177] on strong "14 August 2025 09:43" at bounding box center [290, 173] width 148 height 11
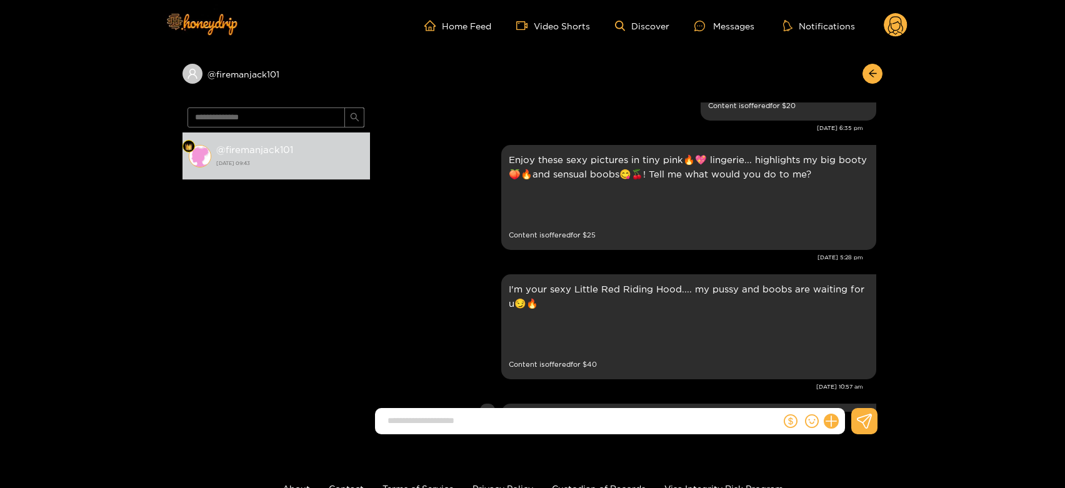
scroll to position [1982, 0]
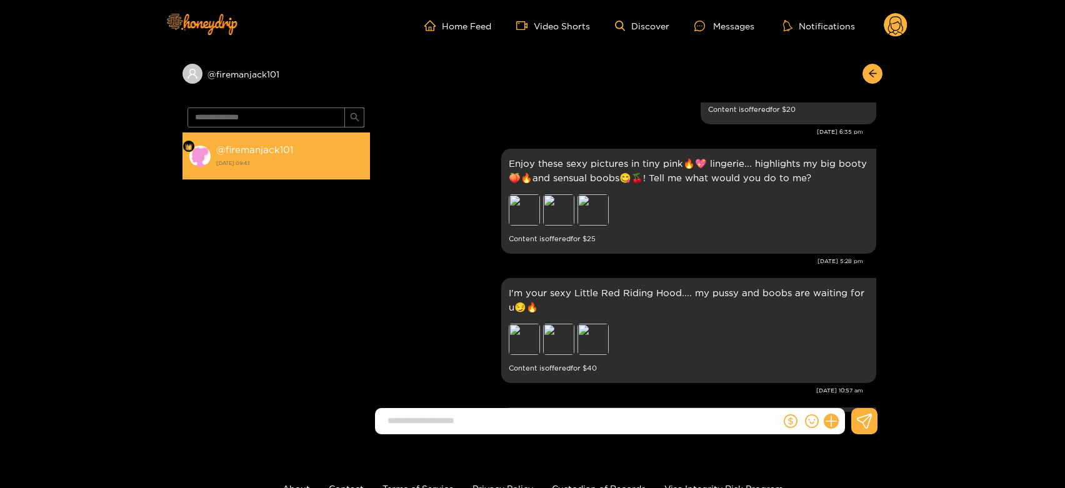
click at [234, 133] on li "@ firemanjack101 14 August 2025 09:43" at bounding box center [277, 157] width 188 height 48
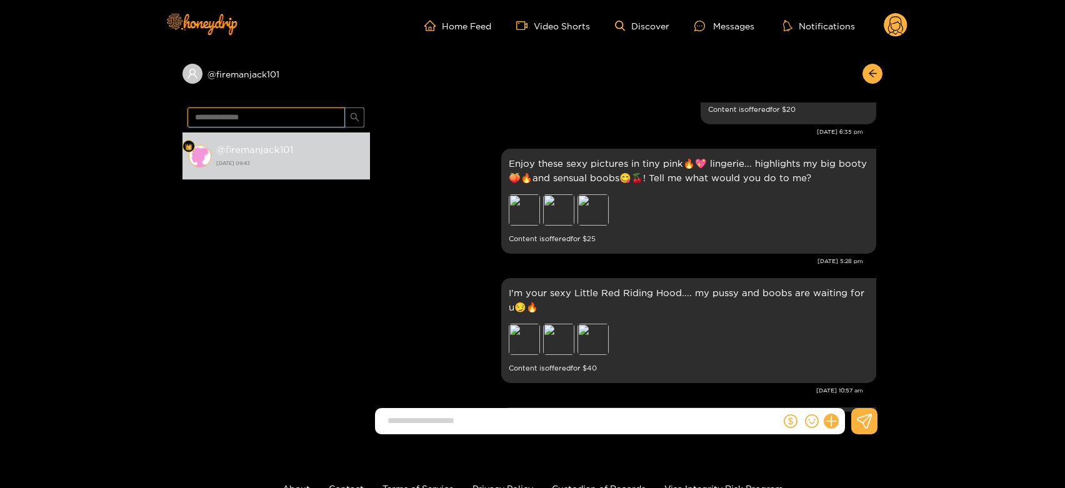
click at [215, 114] on input "**********" at bounding box center [267, 118] width 158 height 20
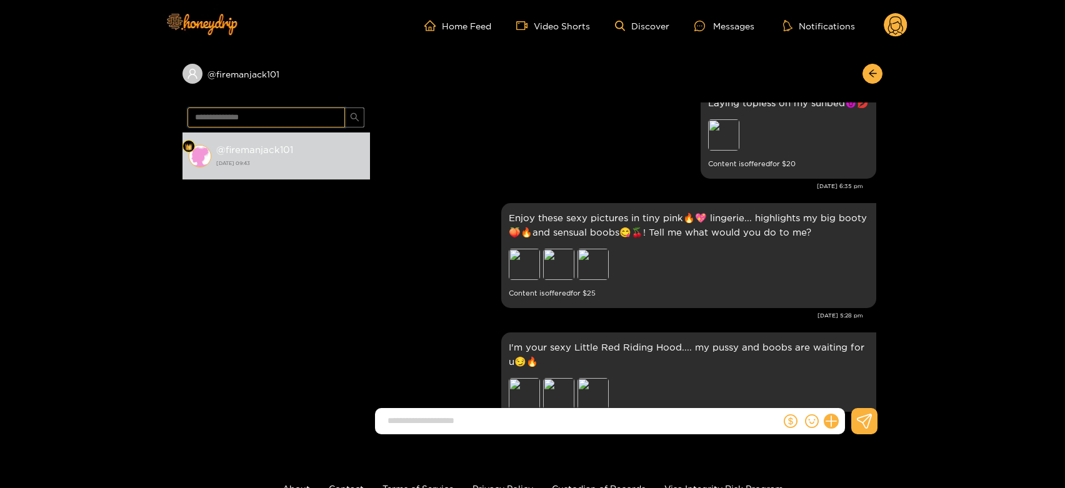
click at [215, 114] on input "**********" at bounding box center [267, 118] width 158 height 20
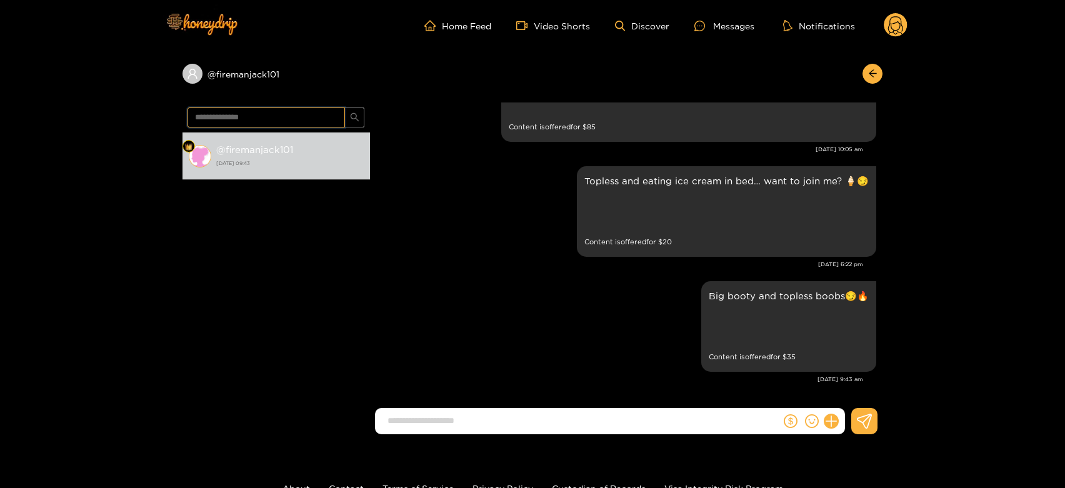
scroll to position [2746, 0]
paste input "text"
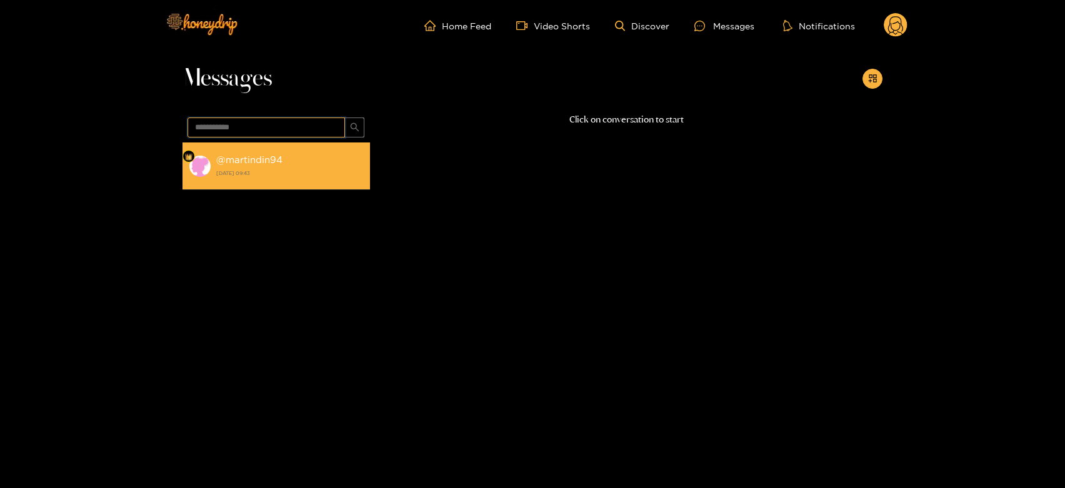
drag, startPoint x: 278, startPoint y: 134, endPoint x: 266, endPoint y: 171, distance: 38.2
click at [275, 156] on div "**********" at bounding box center [277, 284] width 188 height 342
click at [266, 171] on strong "14 August 2025 09:43" at bounding box center [290, 173] width 148 height 11
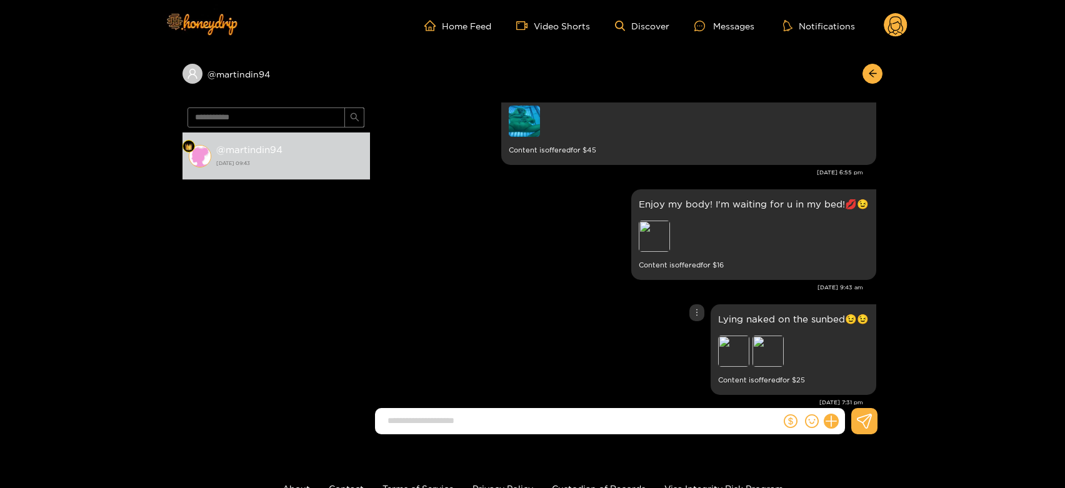
scroll to position [2300, 0]
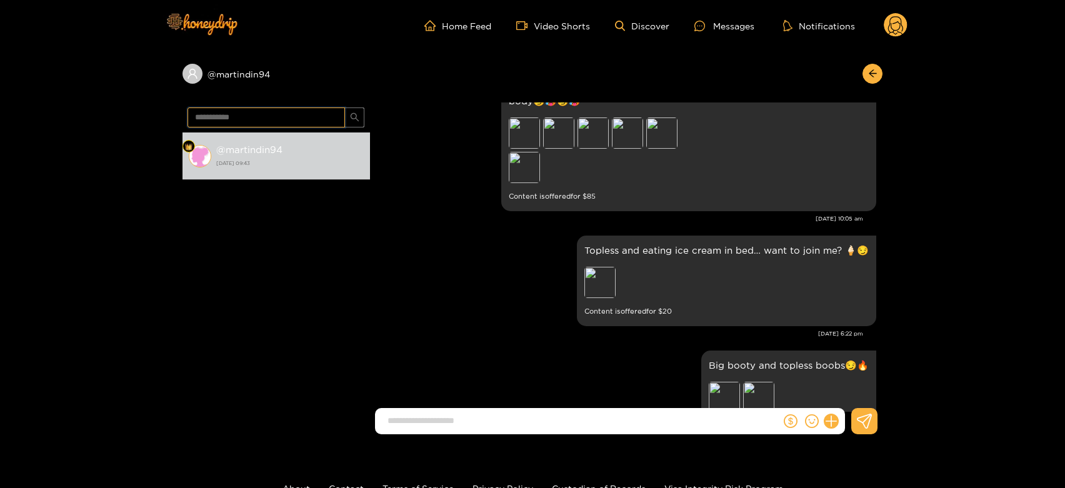
click at [280, 124] on input "**********" at bounding box center [267, 118] width 158 height 20
paste input "text"
type input "***"
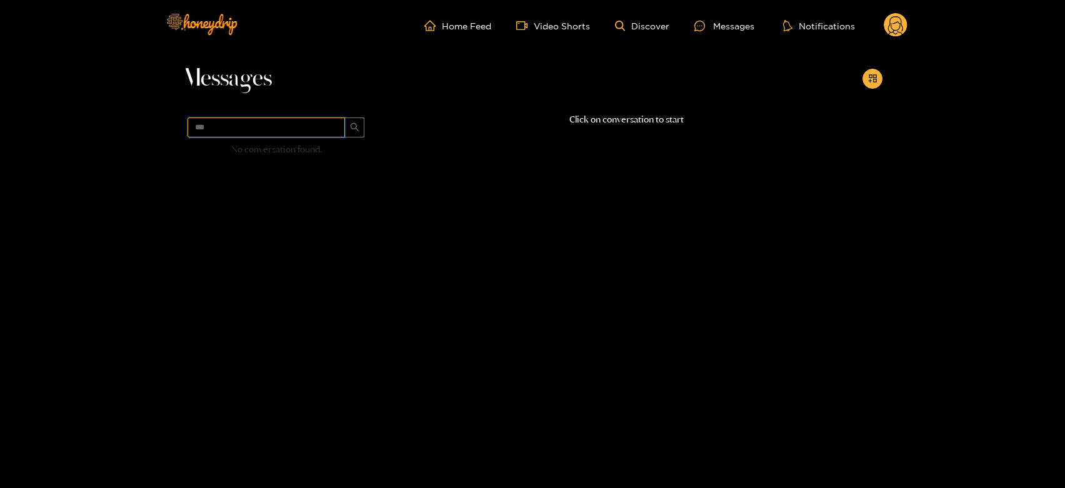
click at [296, 128] on input "***" at bounding box center [267, 128] width 158 height 20
click at [890, 21] on g at bounding box center [896, 25] width 24 height 25
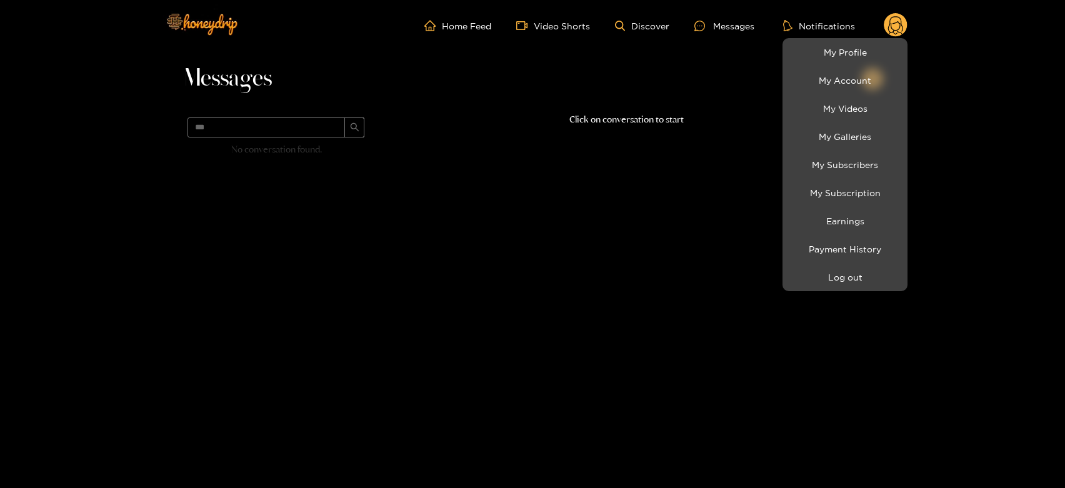
click at [850, 288] on li "Log out" at bounding box center [845, 277] width 125 height 28
click at [825, 276] on button "Log out" at bounding box center [845, 277] width 119 height 22
